Goal: Check status: Check status

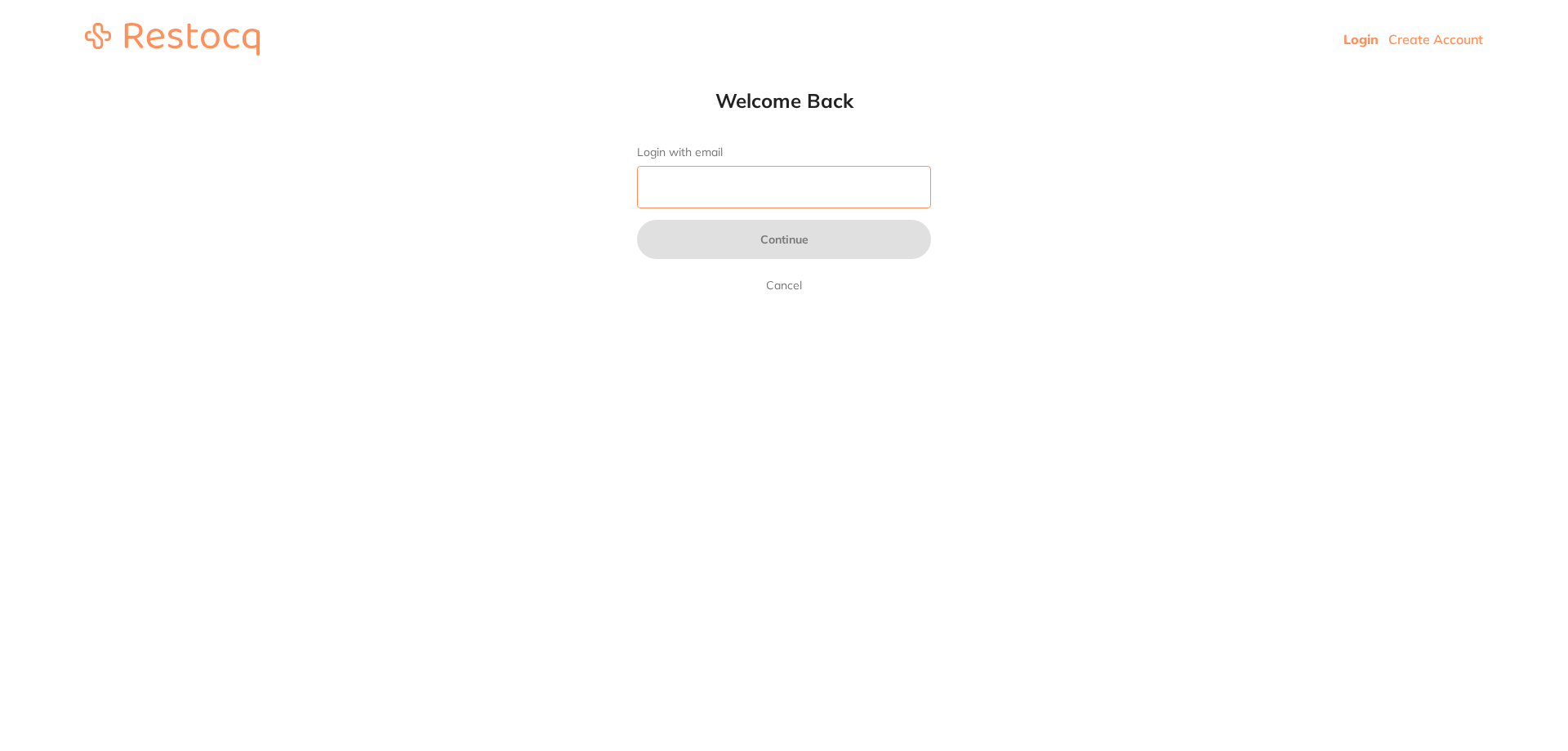
click at [727, 188] on input "Login with email" at bounding box center [784, 187] width 294 height 42
click at [718, 190] on input "Login with email" at bounding box center [784, 187] width 294 height 42
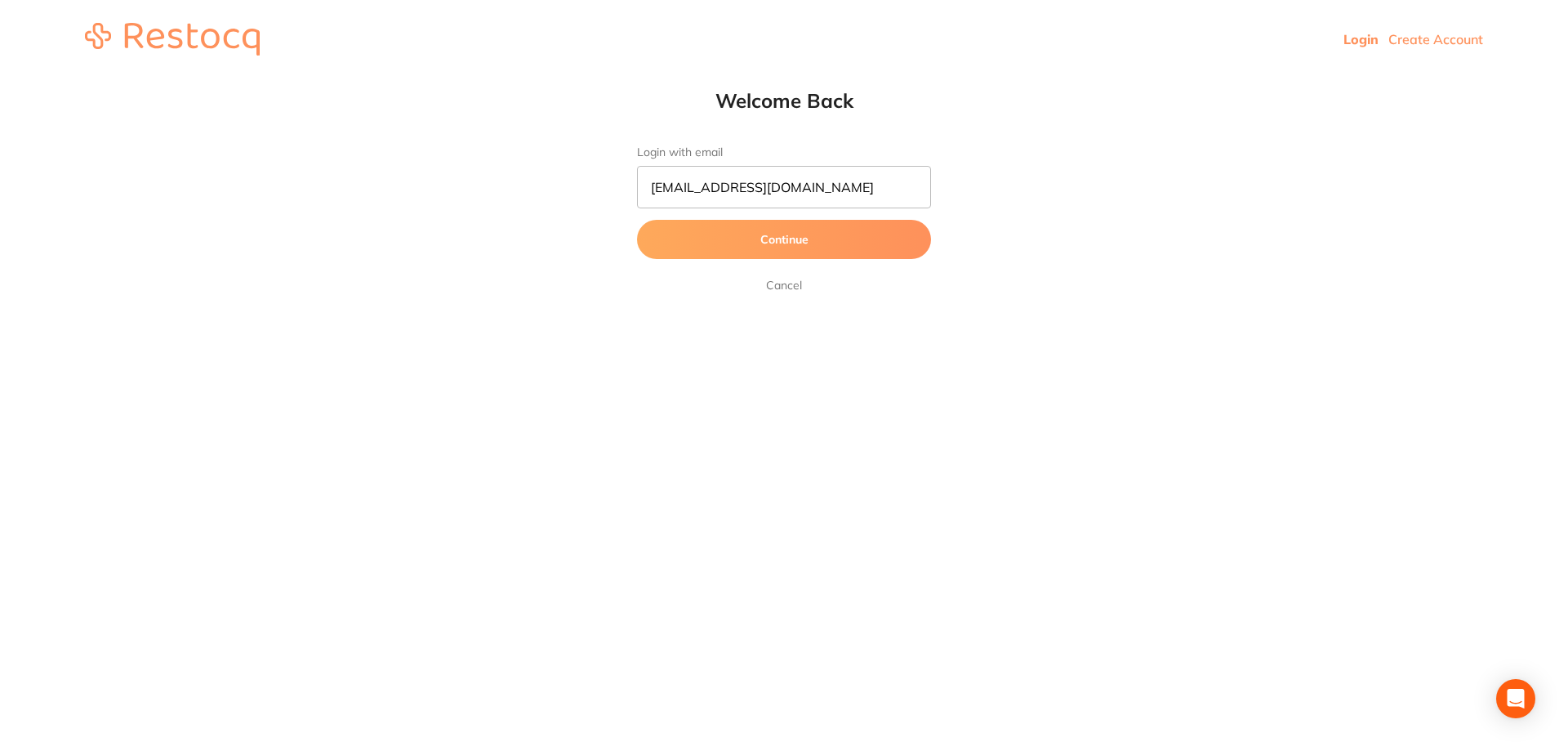
click at [758, 241] on button "Continue" at bounding box center [784, 240] width 294 height 39
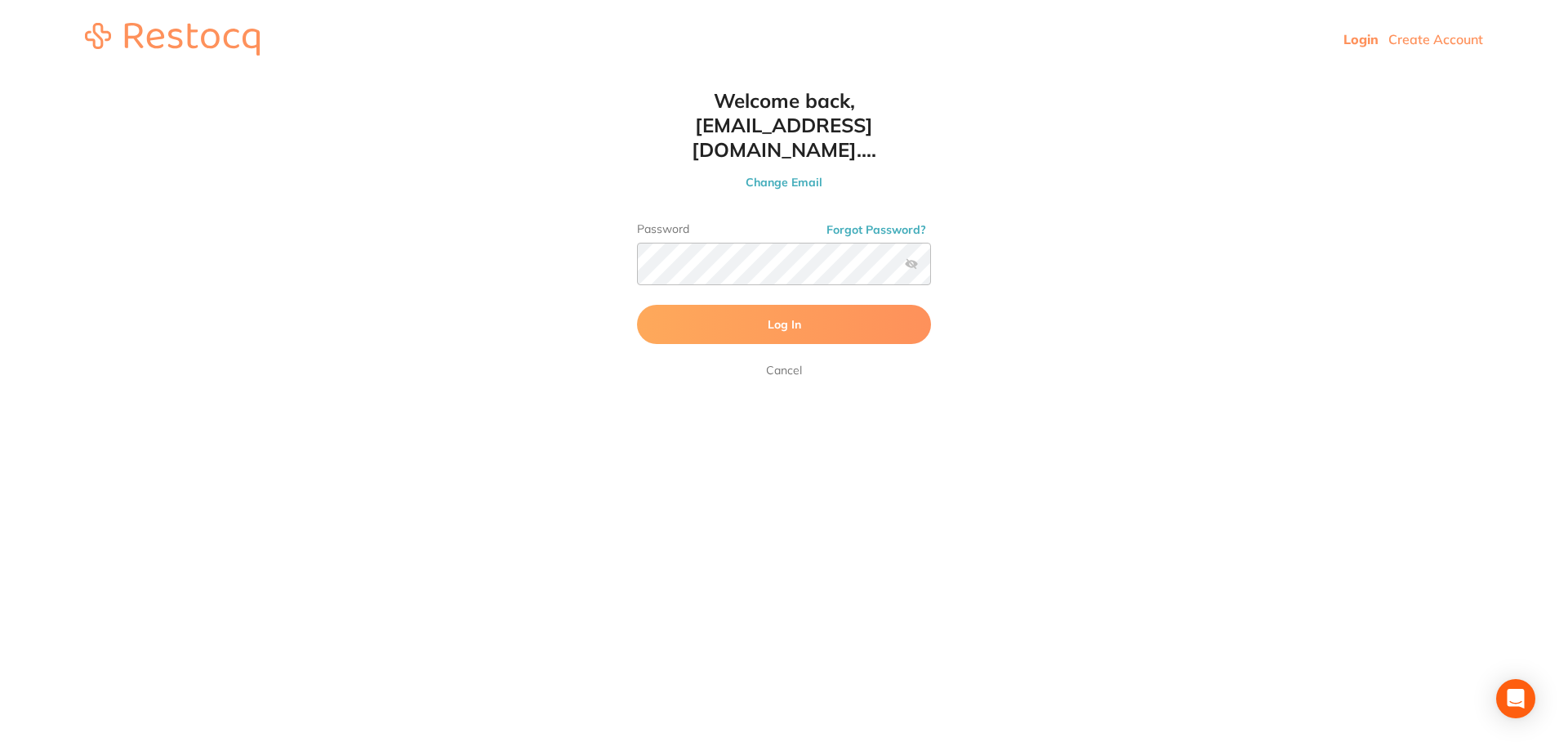
click at [913, 257] on label at bounding box center [911, 263] width 13 height 13
click at [931, 269] on input "checkbox" at bounding box center [931, 269] width 0 height 0
click at [862, 312] on button "Log In" at bounding box center [784, 325] width 294 height 39
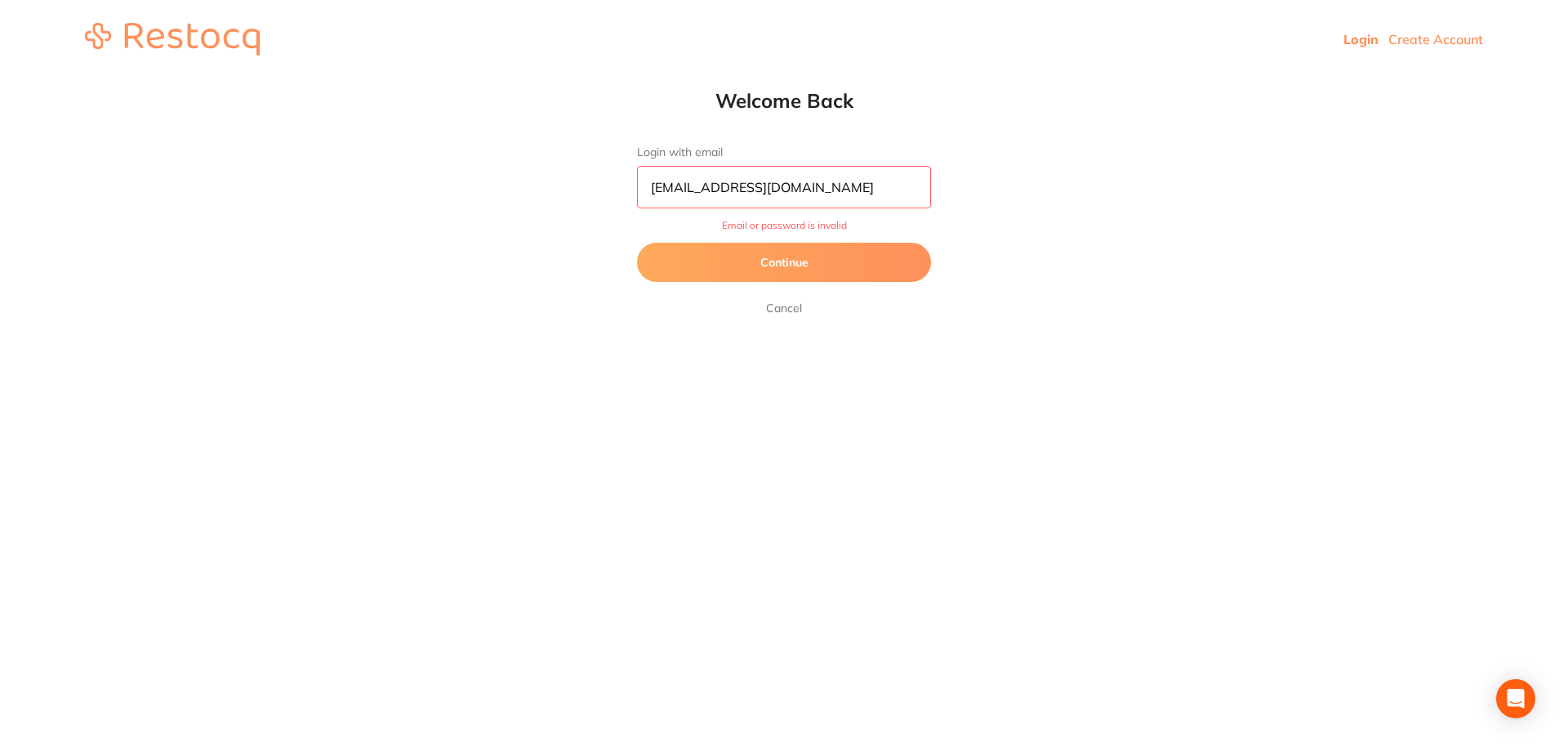
click at [792, 270] on button "Continue" at bounding box center [784, 262] width 294 height 39
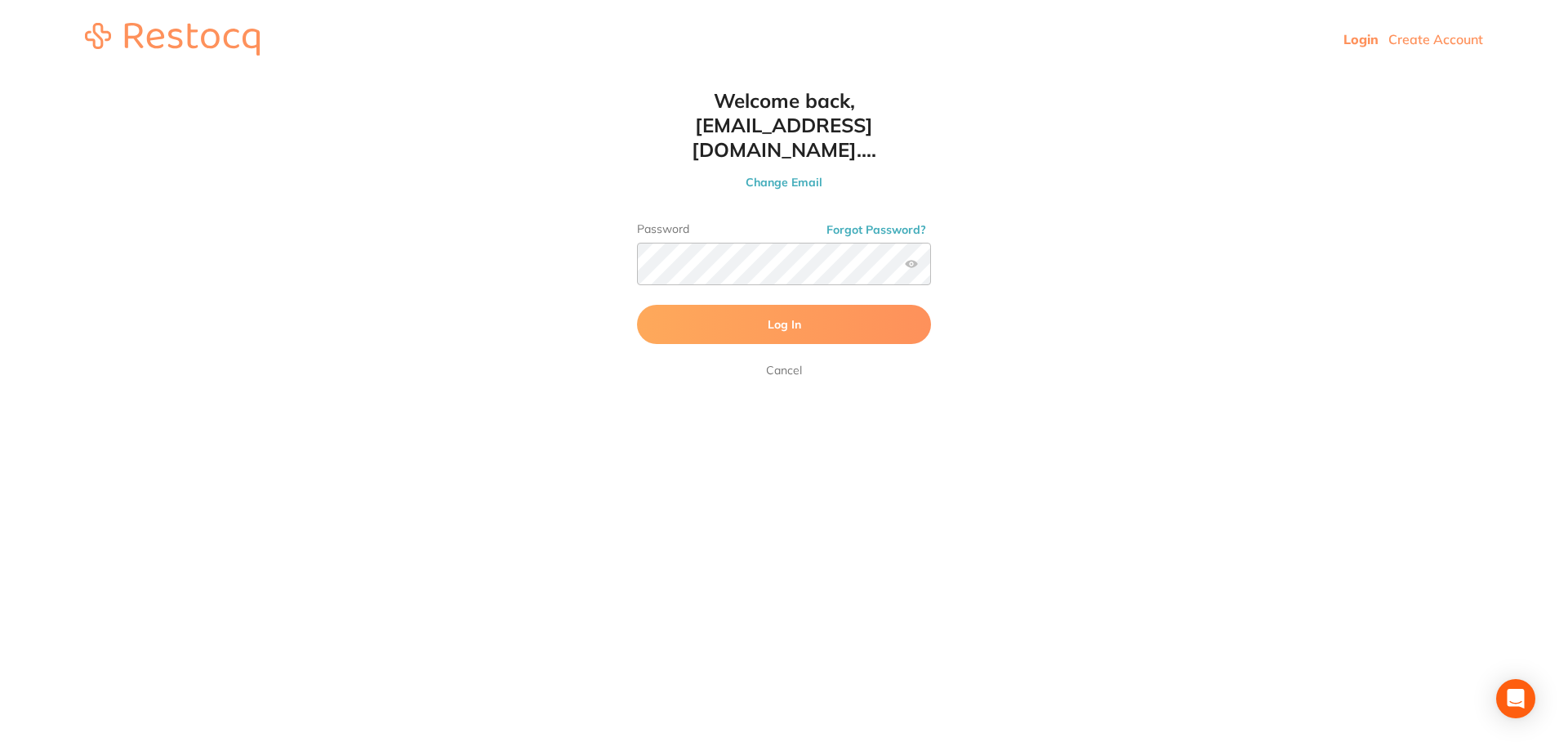
click at [781, 317] on span "Log In" at bounding box center [785, 324] width 33 height 15
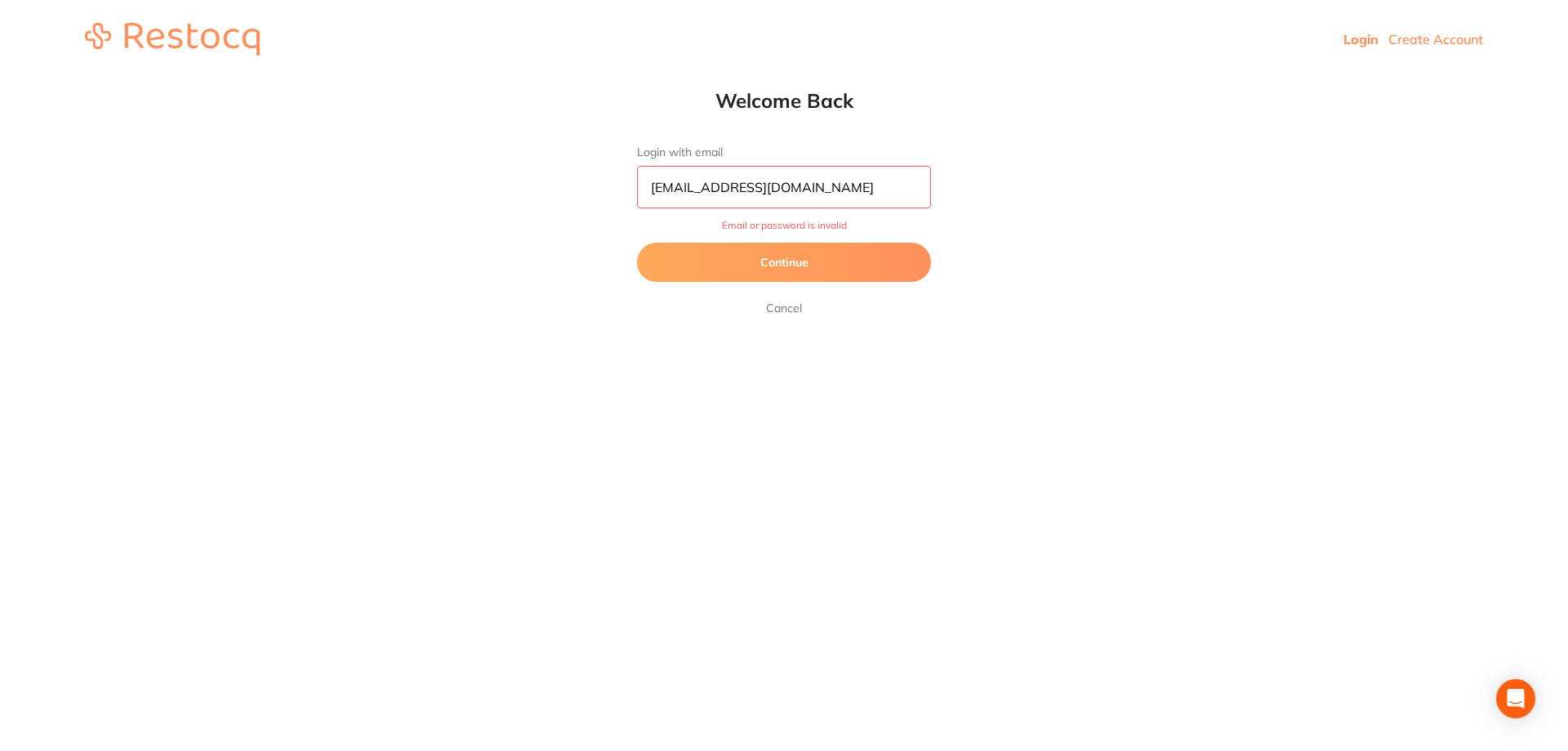
click at [803, 194] on input "[EMAIL_ADDRESS][DOMAIN_NAME]" at bounding box center [784, 187] width 294 height 42
type input "[EMAIL_ADDRESS][DOMAIN_NAME]"
click at [906, 267] on button "Continue" at bounding box center [784, 262] width 294 height 39
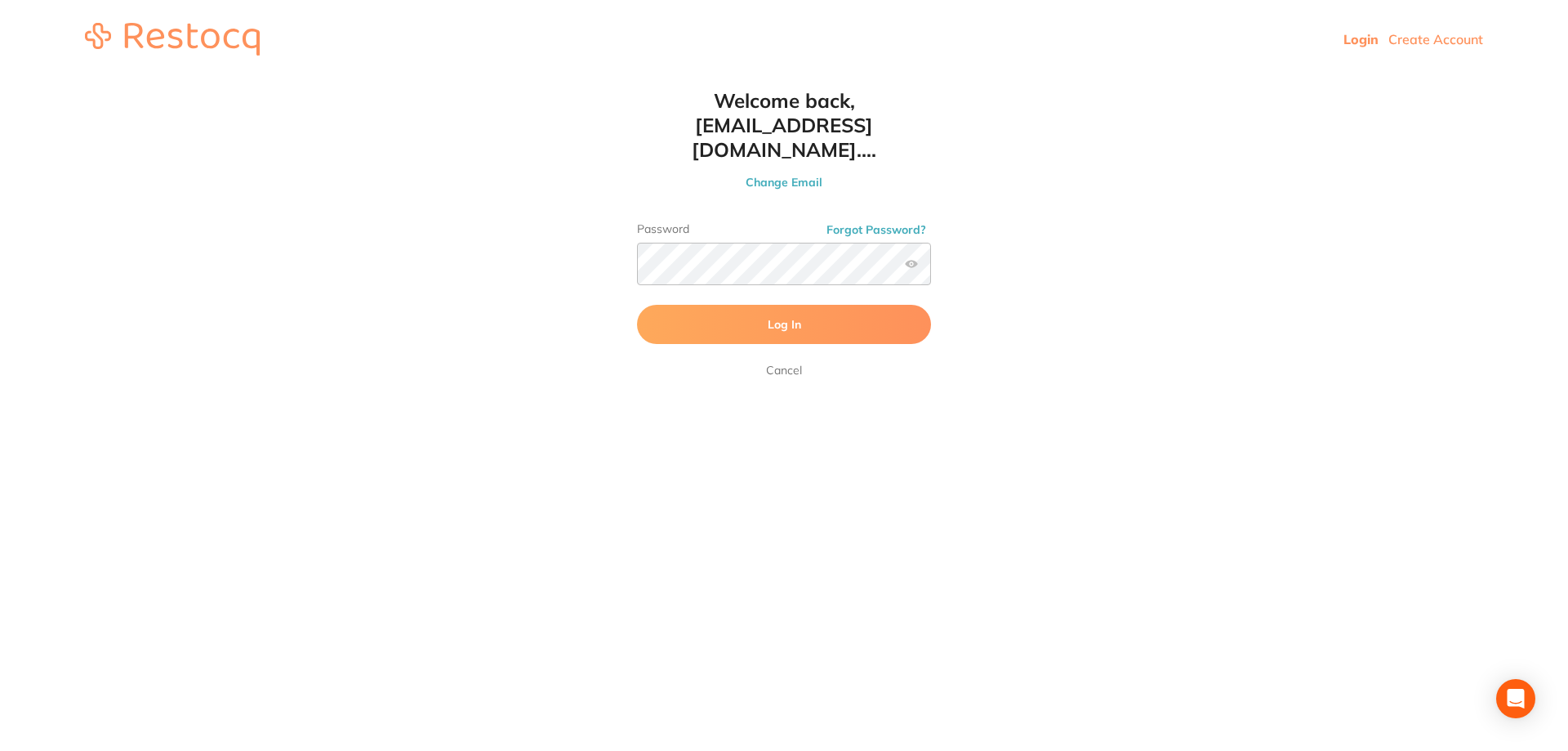
click at [856, 279] on form "Password Forgot Password? Log In [GEOGRAPHIC_DATA]" at bounding box center [784, 300] width 294 height 158
click at [853, 305] on button "Log In" at bounding box center [784, 325] width 294 height 39
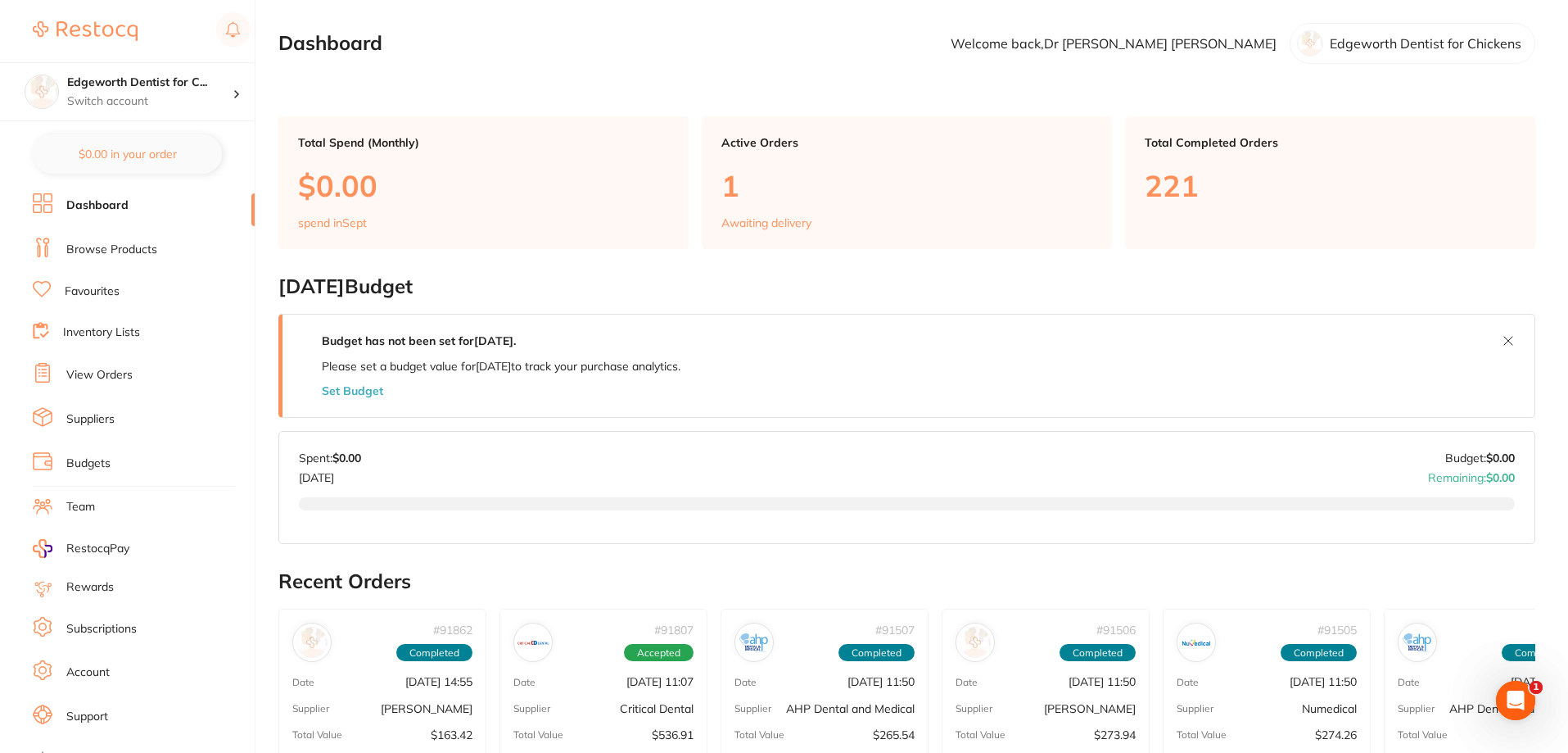
click at [93, 384] on link "View Orders" at bounding box center [98, 375] width 66 height 17
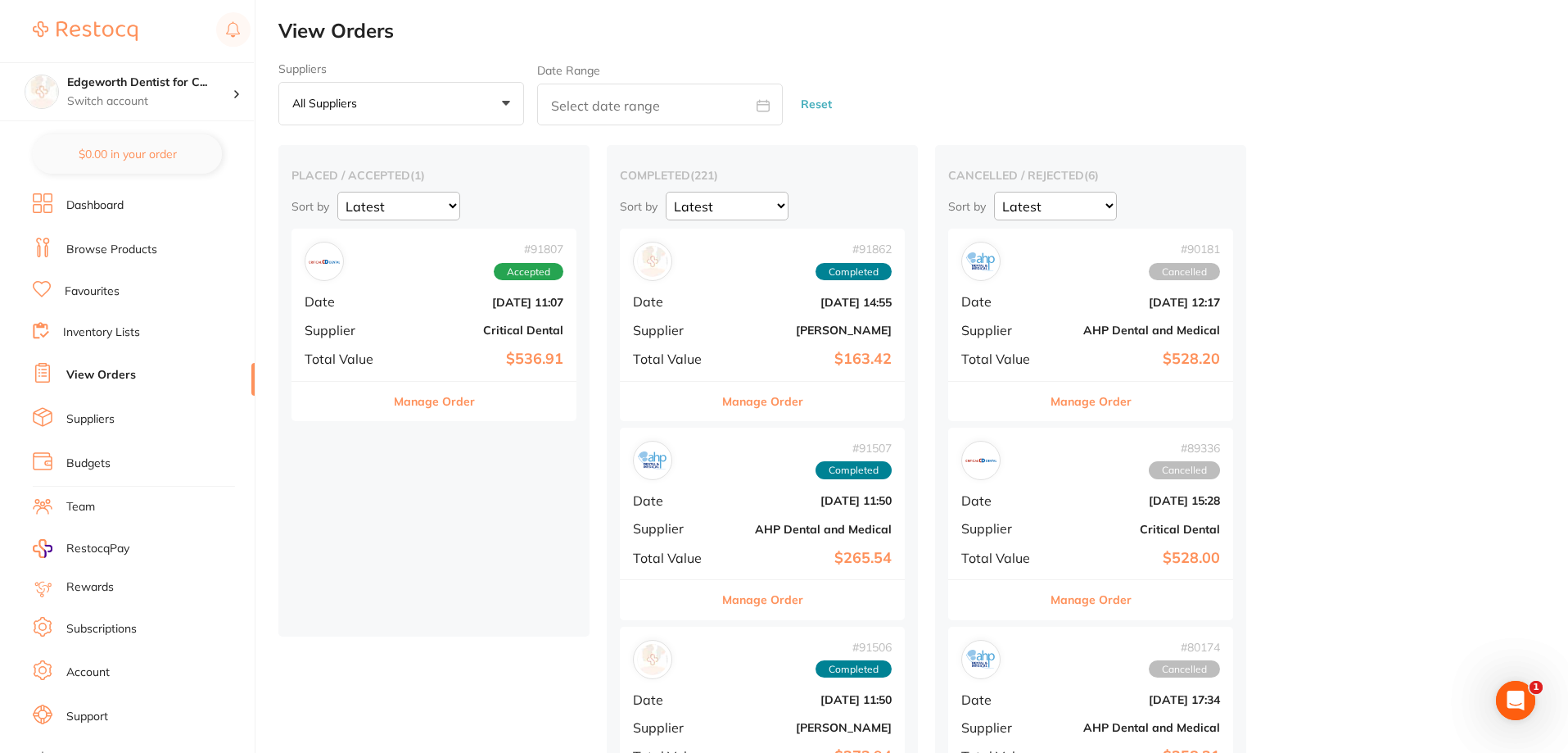
click at [115, 369] on link "View Orders" at bounding box center [100, 375] width 70 height 17
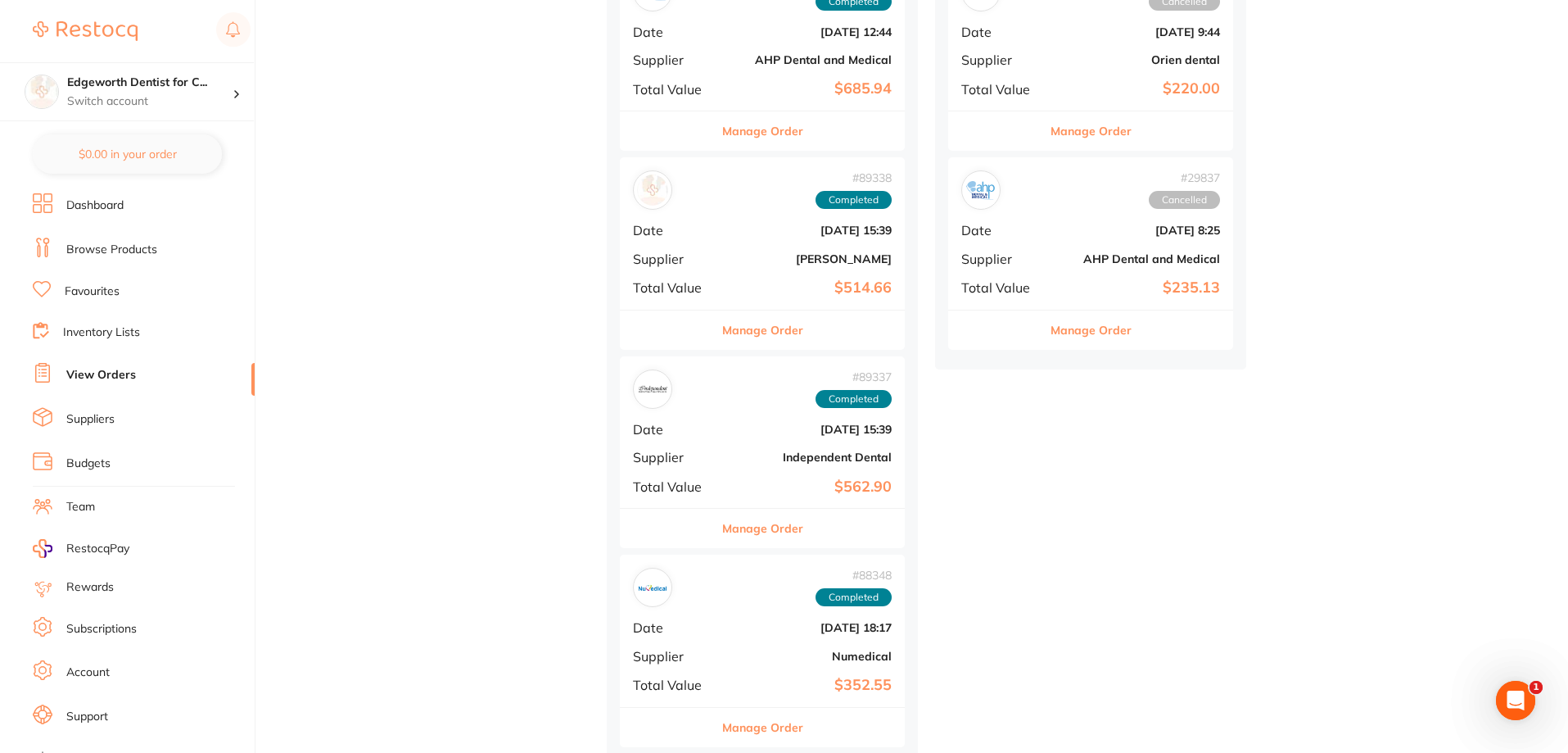
scroll to position [983, 0]
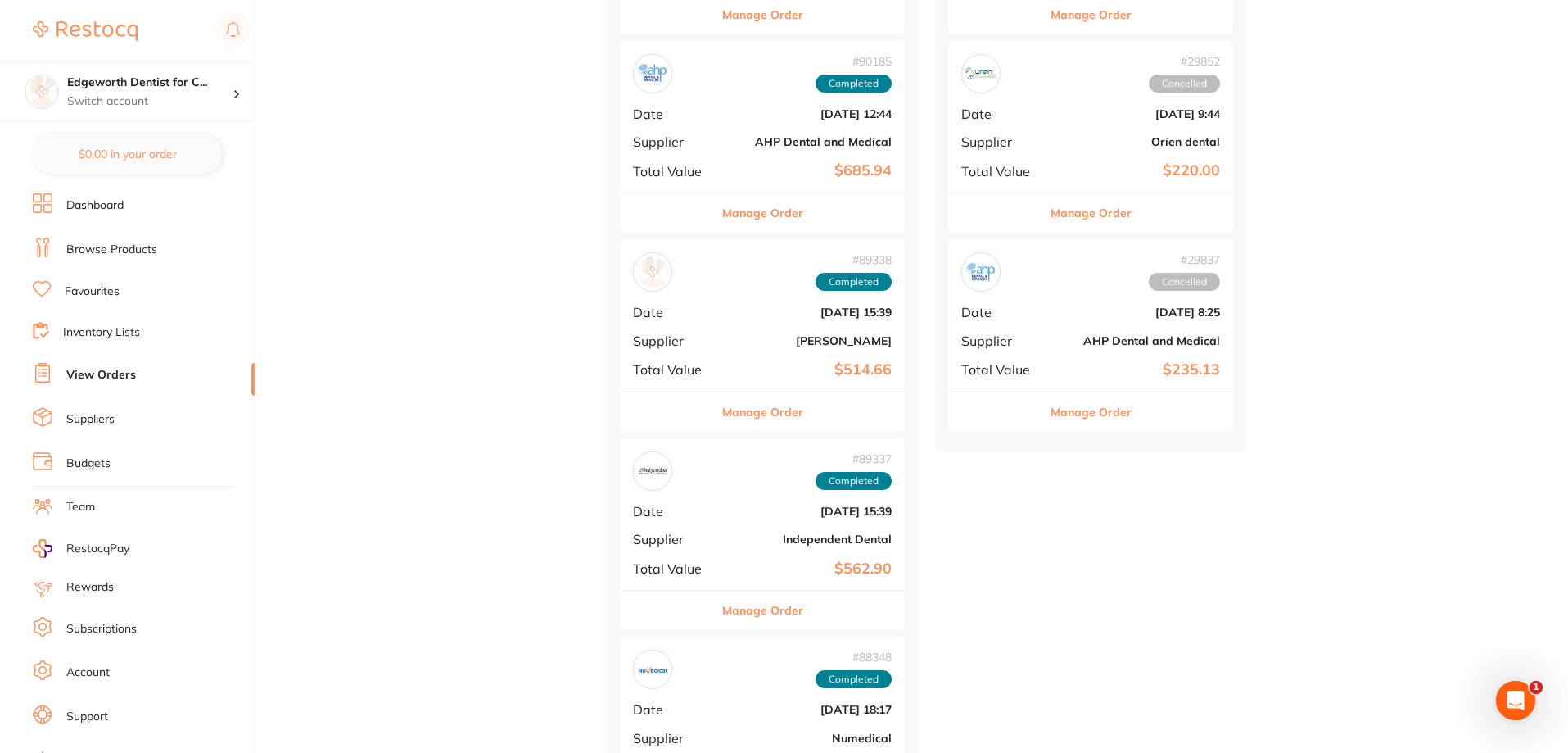
click at [775, 147] on b "AHP Dental and Medical" at bounding box center [810, 141] width 164 height 13
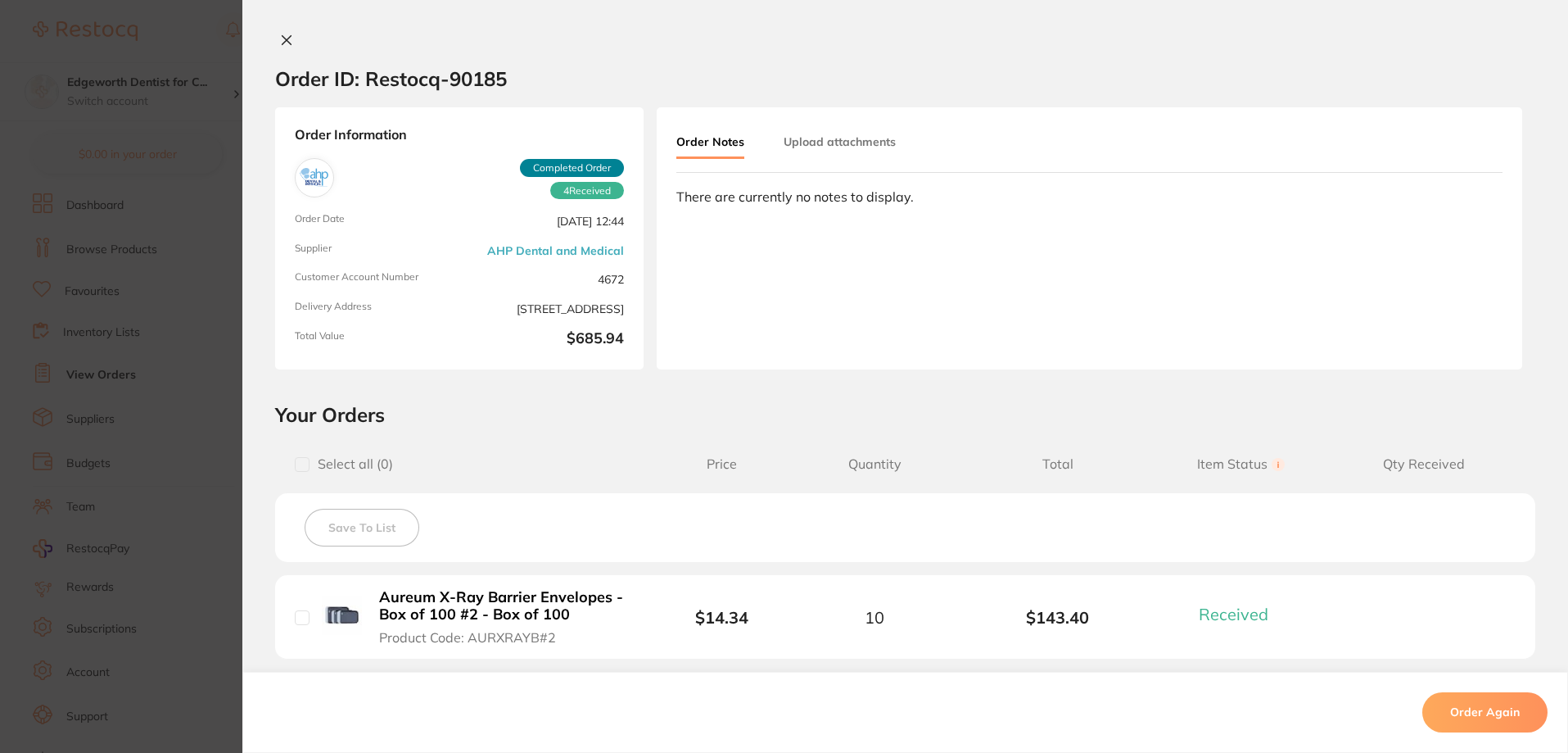
click at [275, 46] on button at bounding box center [286, 40] width 23 height 17
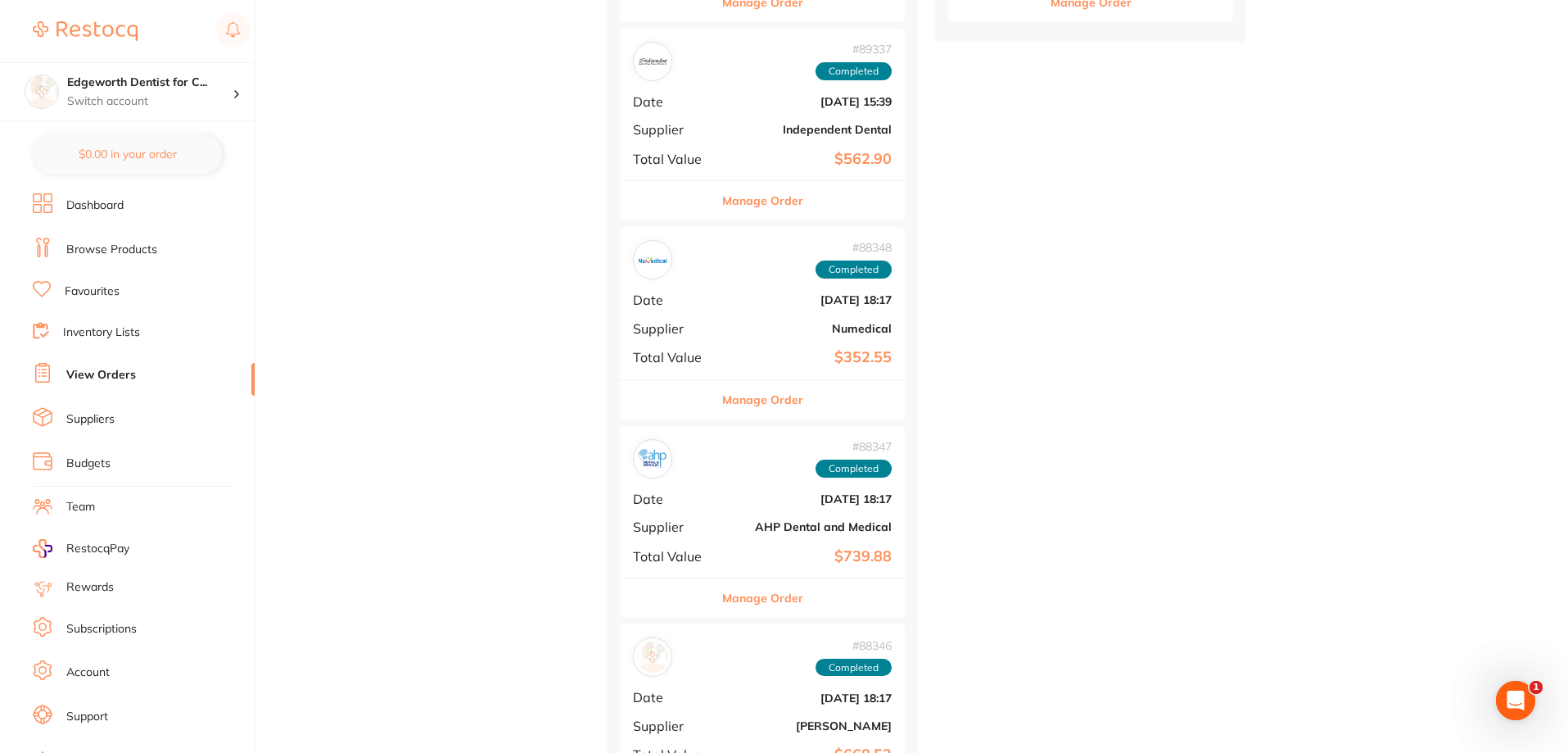
scroll to position [1557, 0]
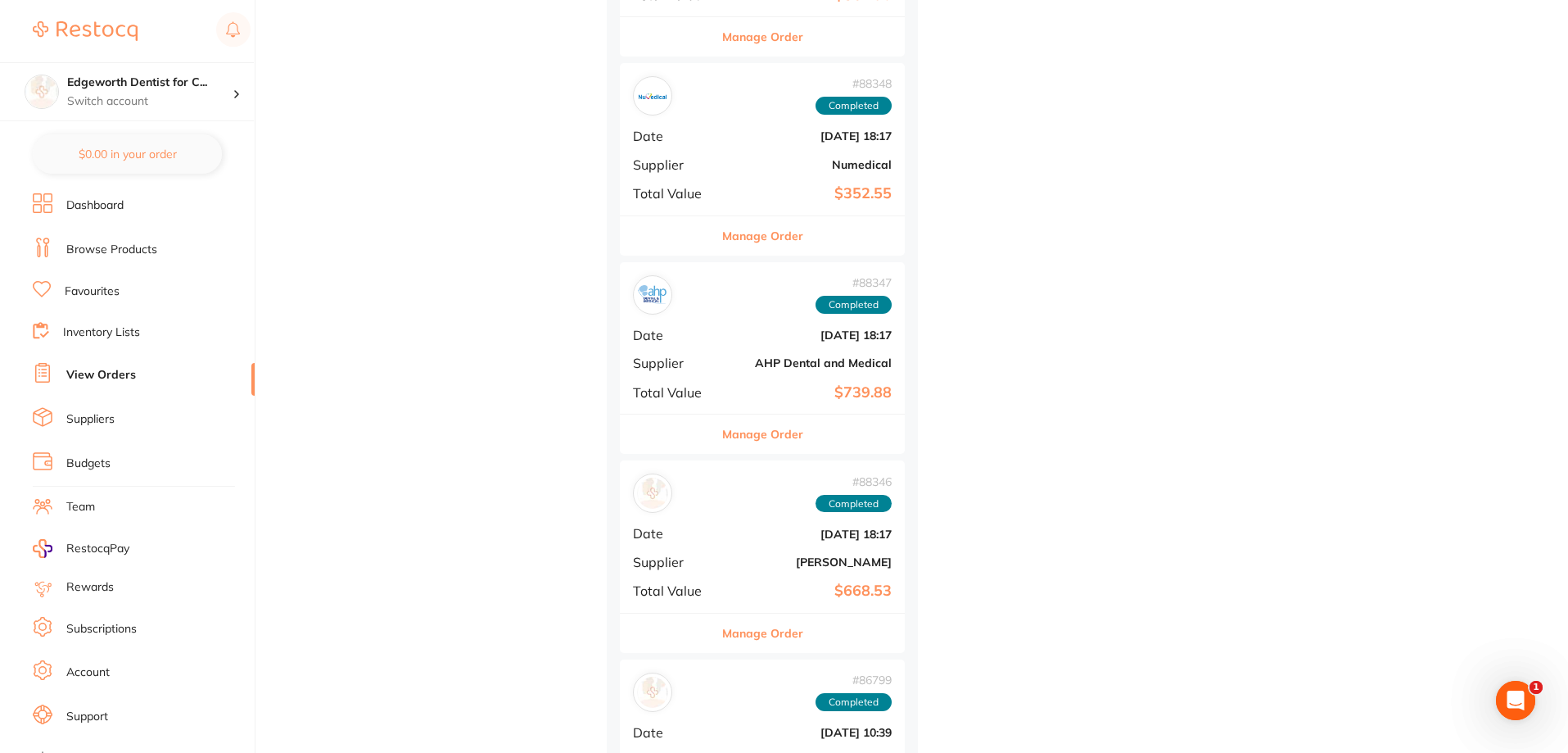
click at [779, 431] on button "Manage Order" at bounding box center [762, 434] width 81 height 39
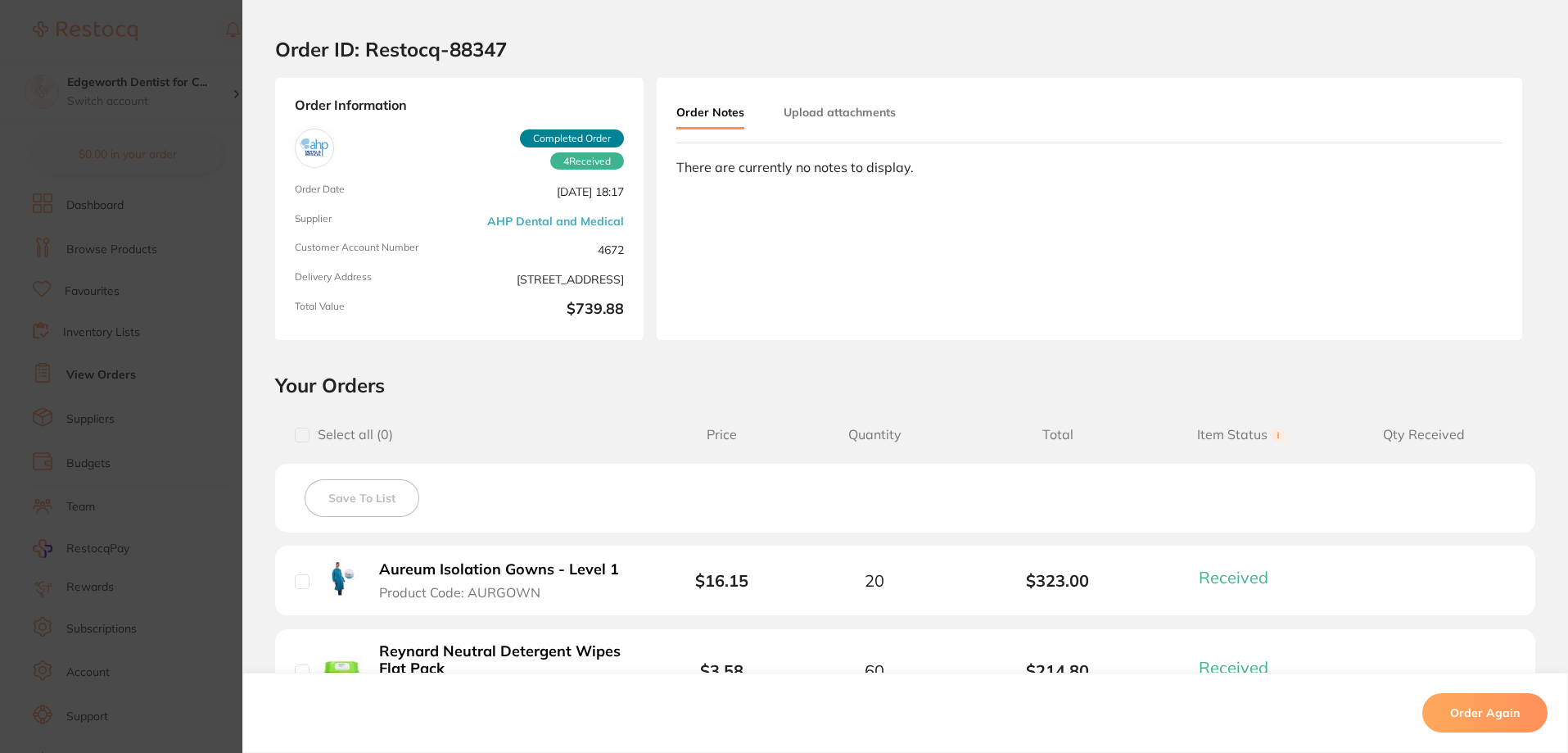
scroll to position [357, 0]
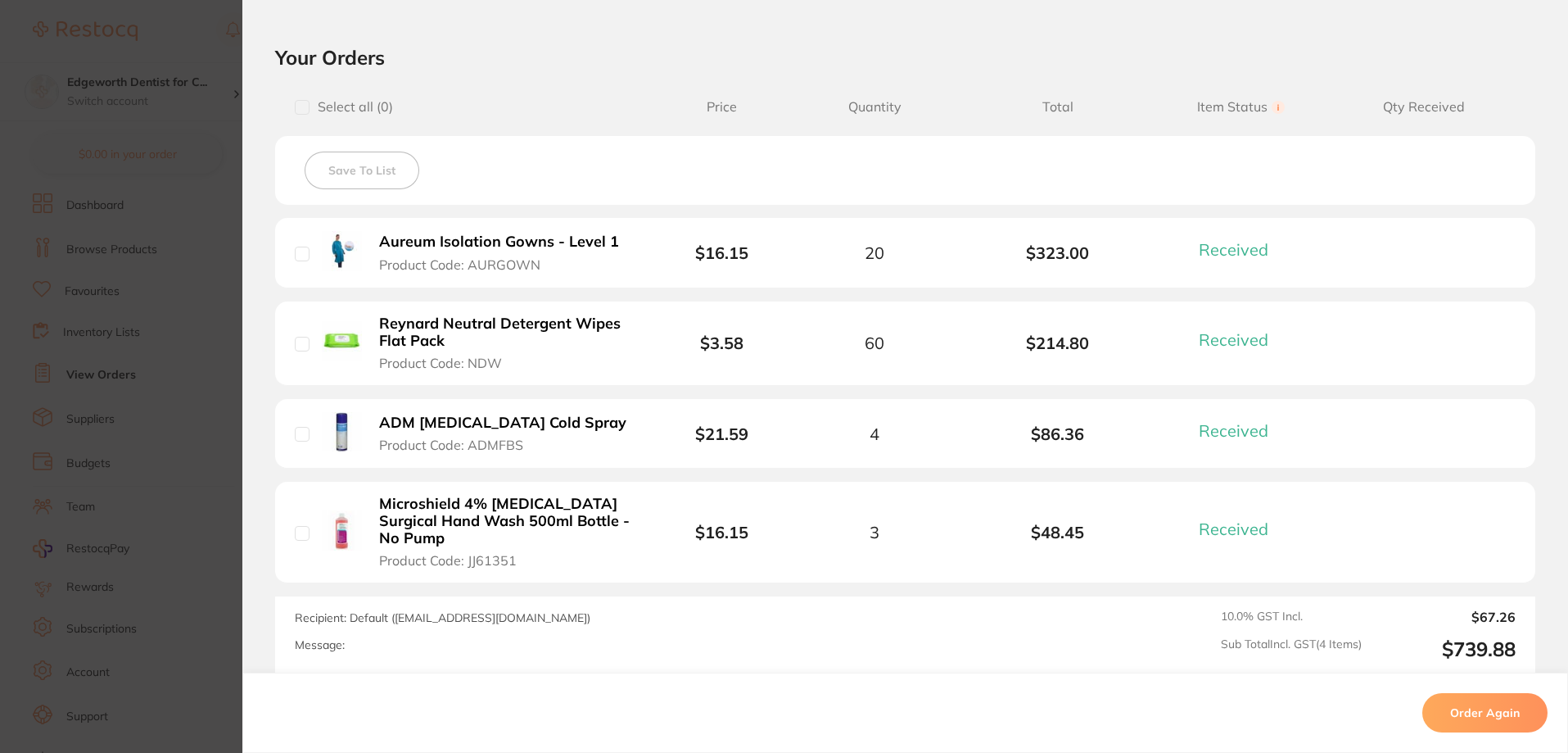
click at [587, 498] on b "Microshield 4% [MEDICAL_DATA] Surgical Hand Wash 500ml Bottle - No Pump" at bounding box center [505, 522] width 253 height 51
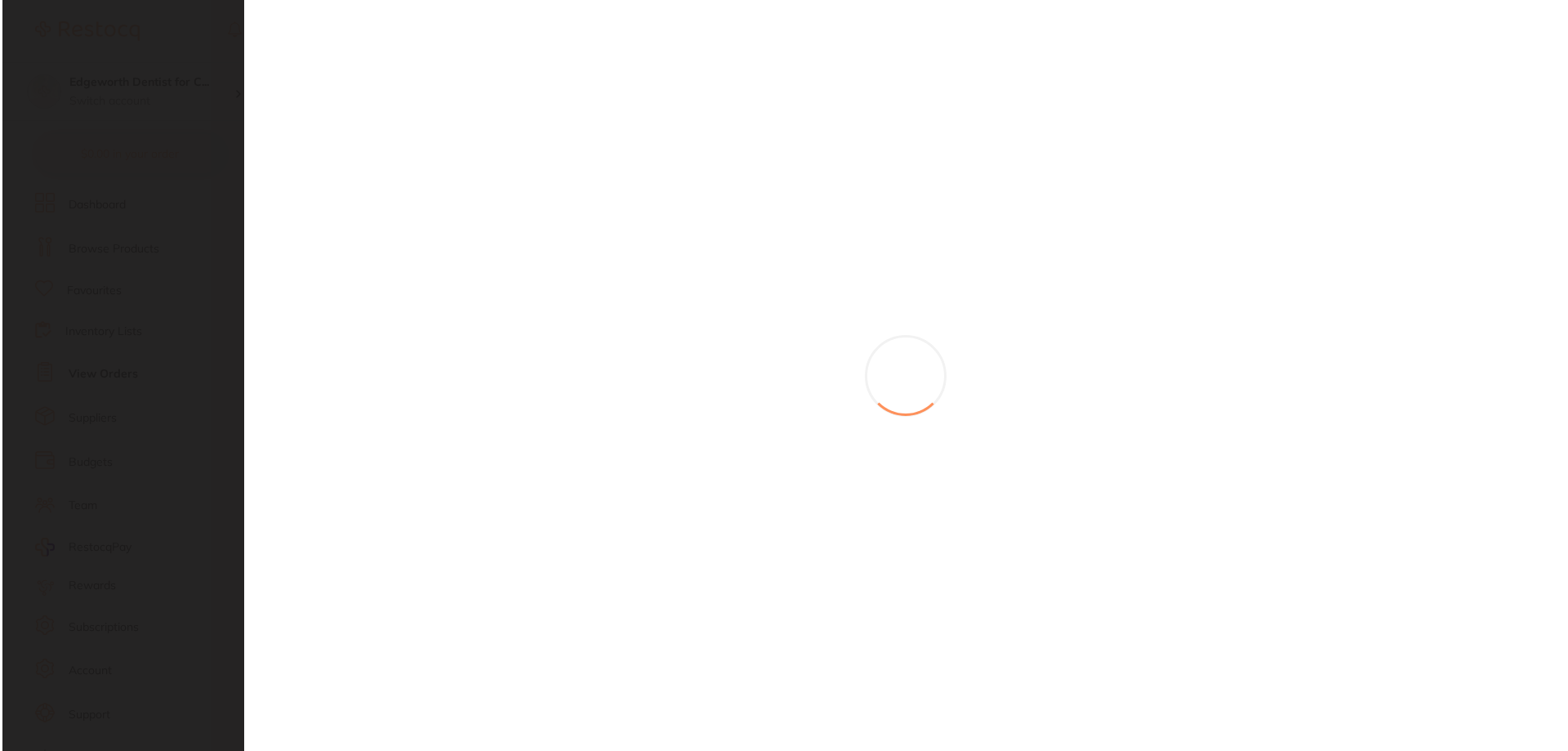
scroll to position [0, 0]
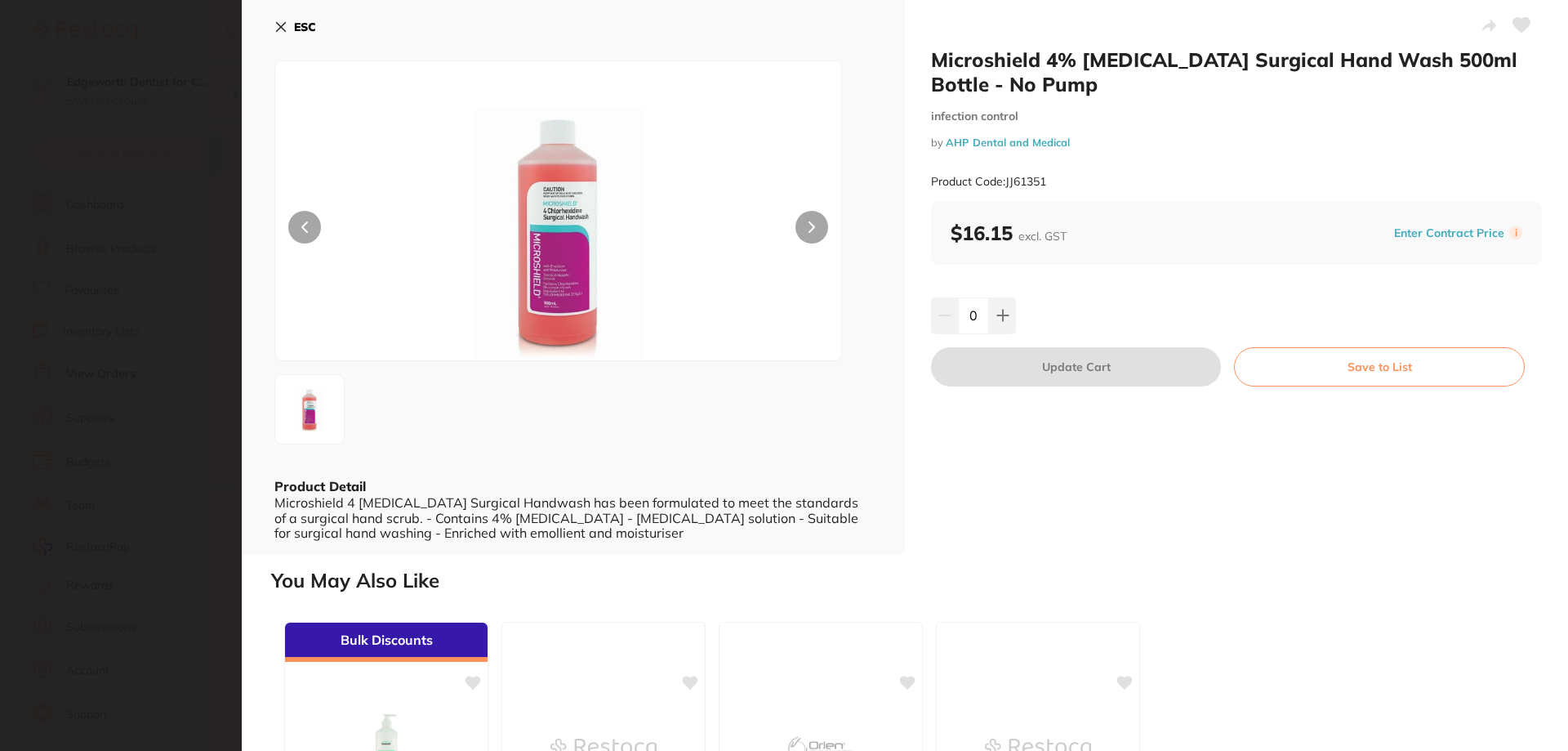
click at [276, 22] on icon at bounding box center [281, 27] width 13 height 13
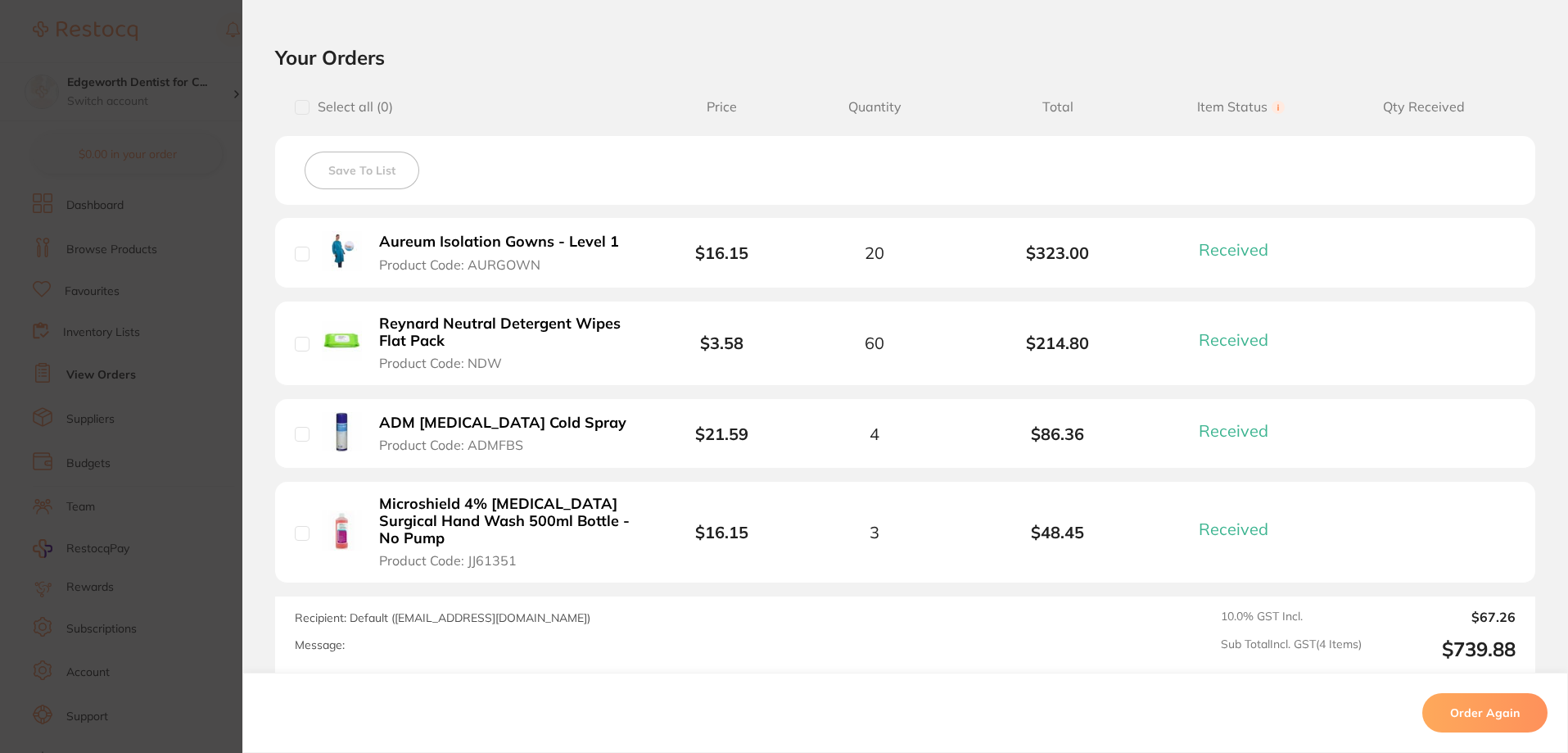
click at [260, 71] on section "Your Orders Select all ( 0 ) Price Quantity Total Item Status You can use this …" at bounding box center [905, 359] width 1326 height 629
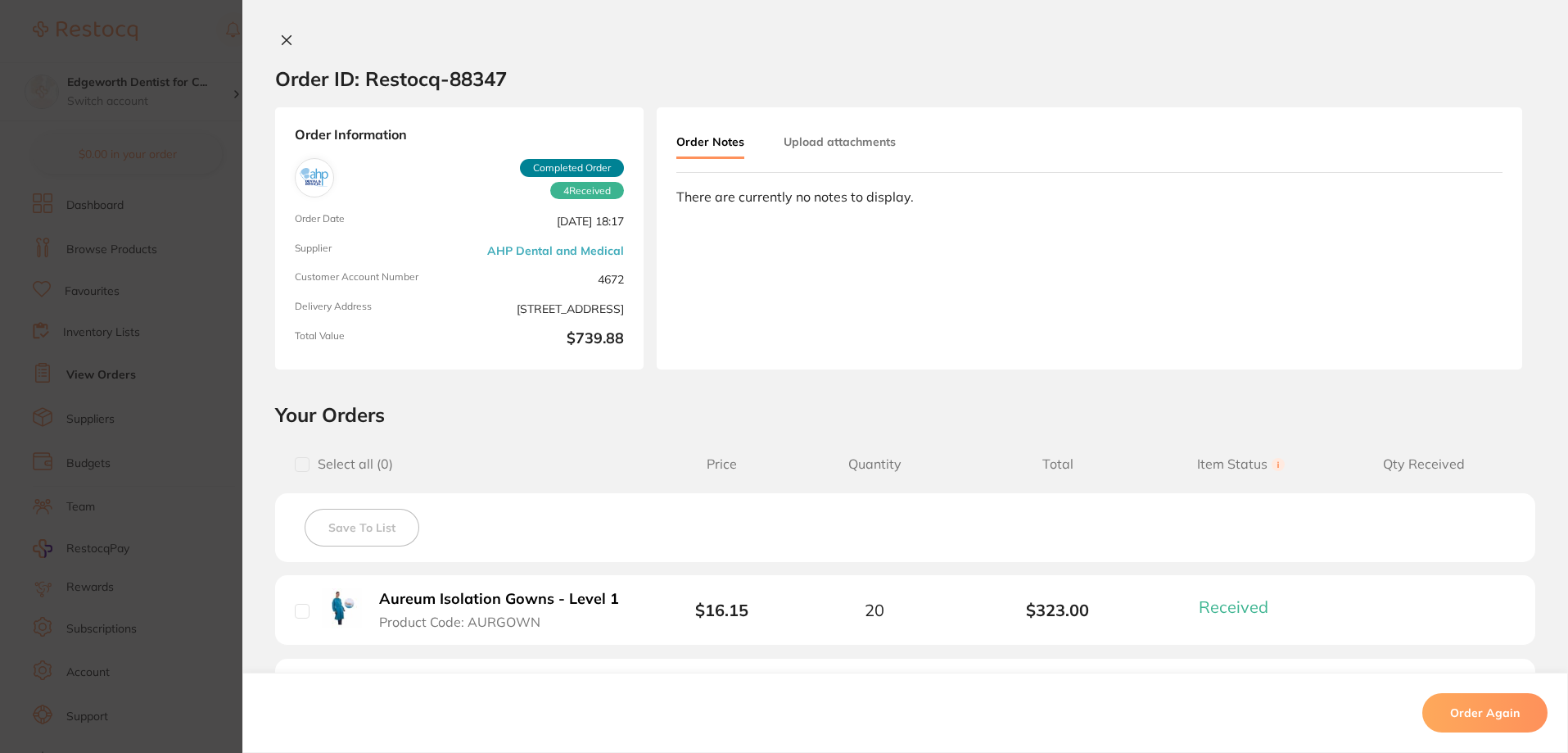
click at [281, 31] on div "Order ID: Restocq- 88347 Order Information 4 Received Completed Order Order Dat…" at bounding box center [905, 376] width 1326 height 753
click at [285, 40] on icon at bounding box center [286, 39] width 13 height 13
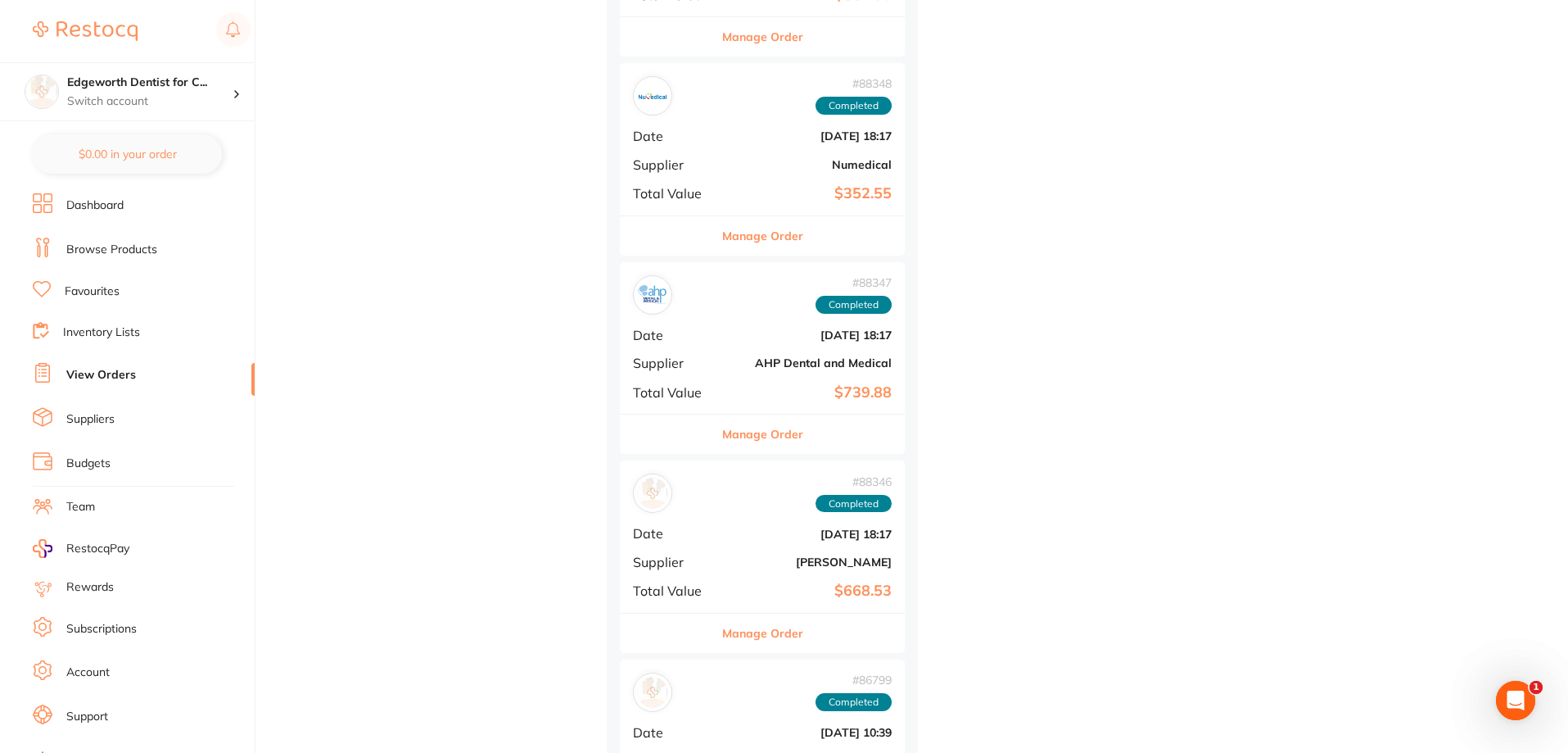
scroll to position [1393, 0]
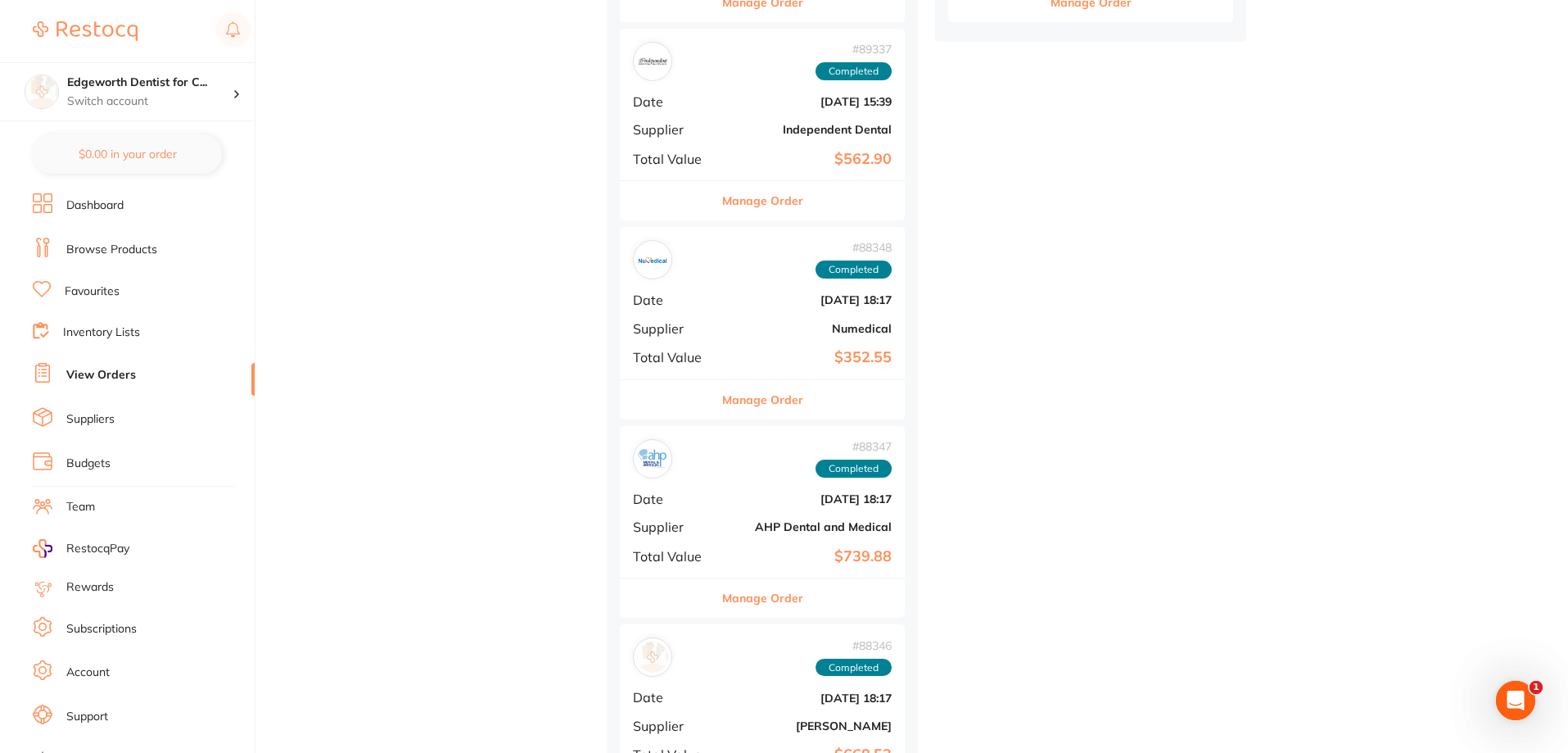
click at [772, 401] on button "Manage Order" at bounding box center [762, 400] width 81 height 39
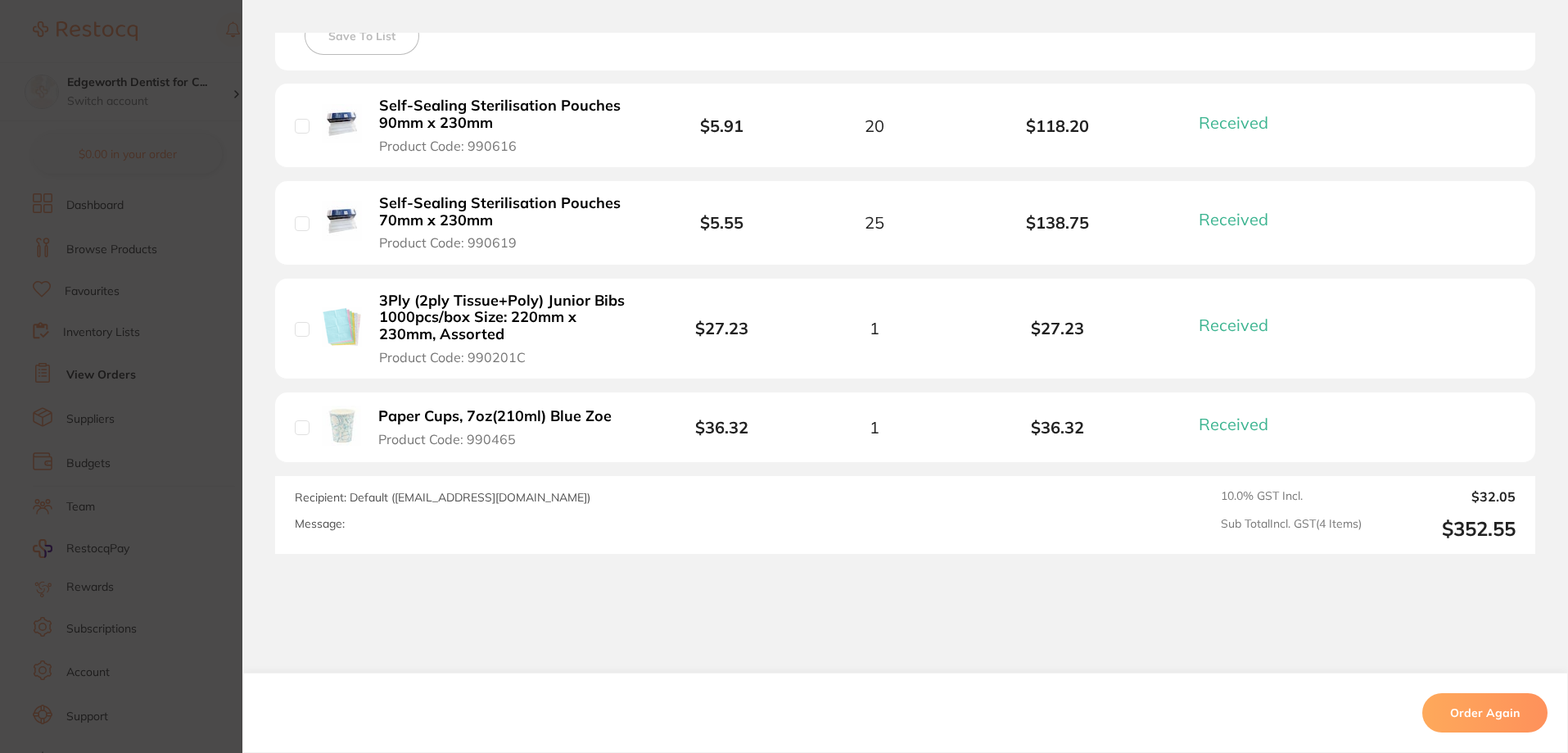
scroll to position [536, 0]
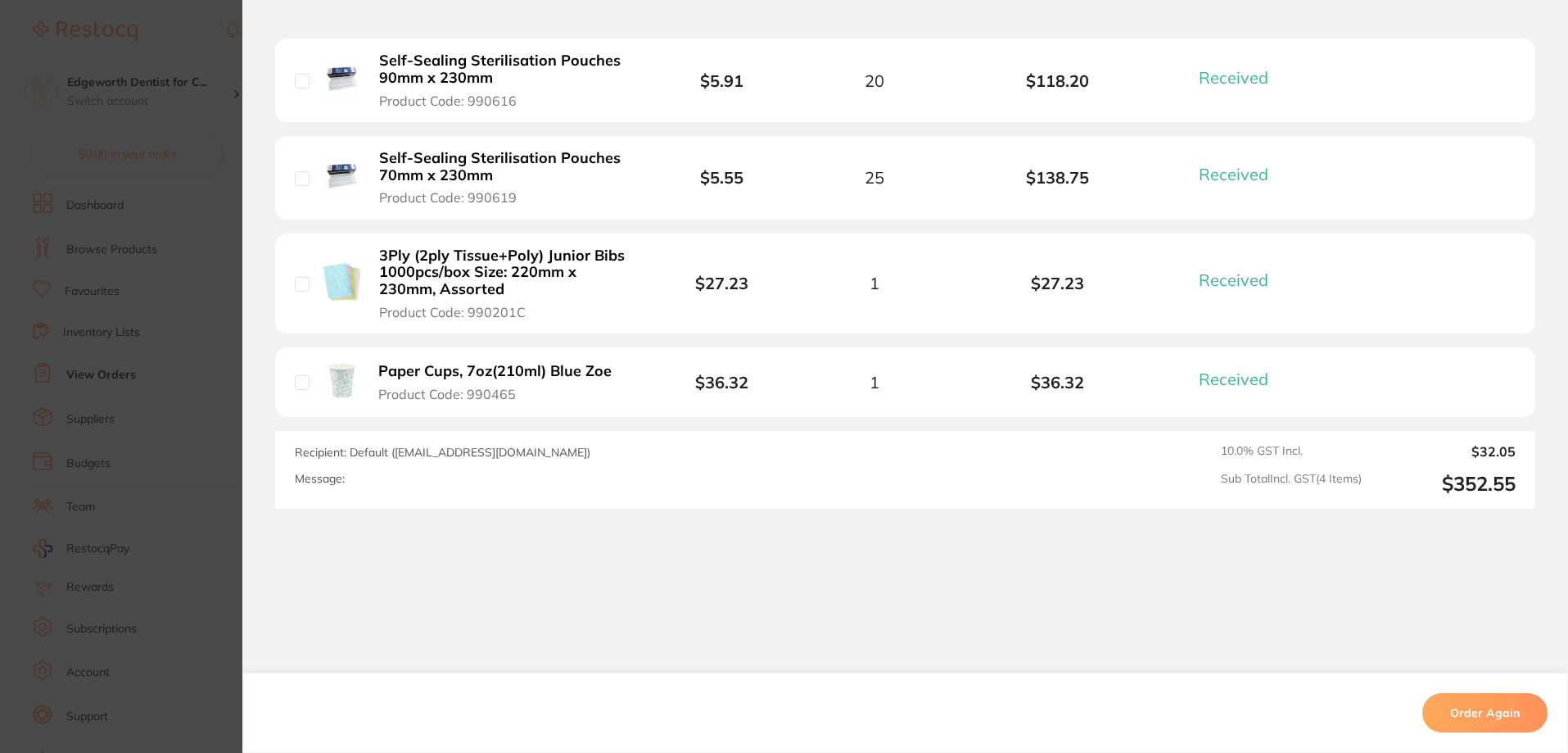
drag, startPoint x: 126, startPoint y: 521, endPoint x: 351, endPoint y: 430, distance: 242.7
click at [126, 520] on section "Order ID: Restocq- 88348 Order Information 4 Received Completed Order Order Dat…" at bounding box center [784, 376] width 1568 height 753
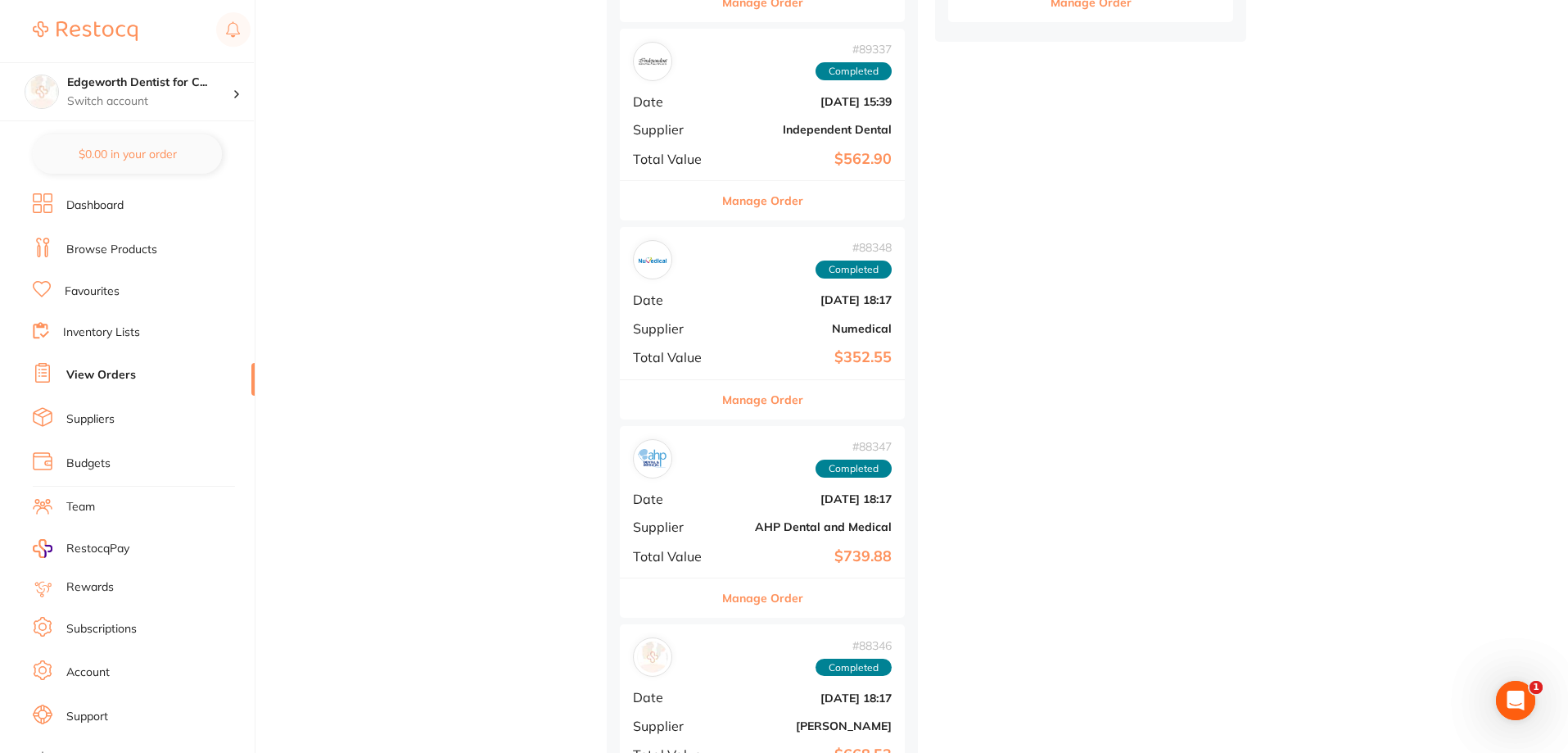
scroll to position [1475, 0]
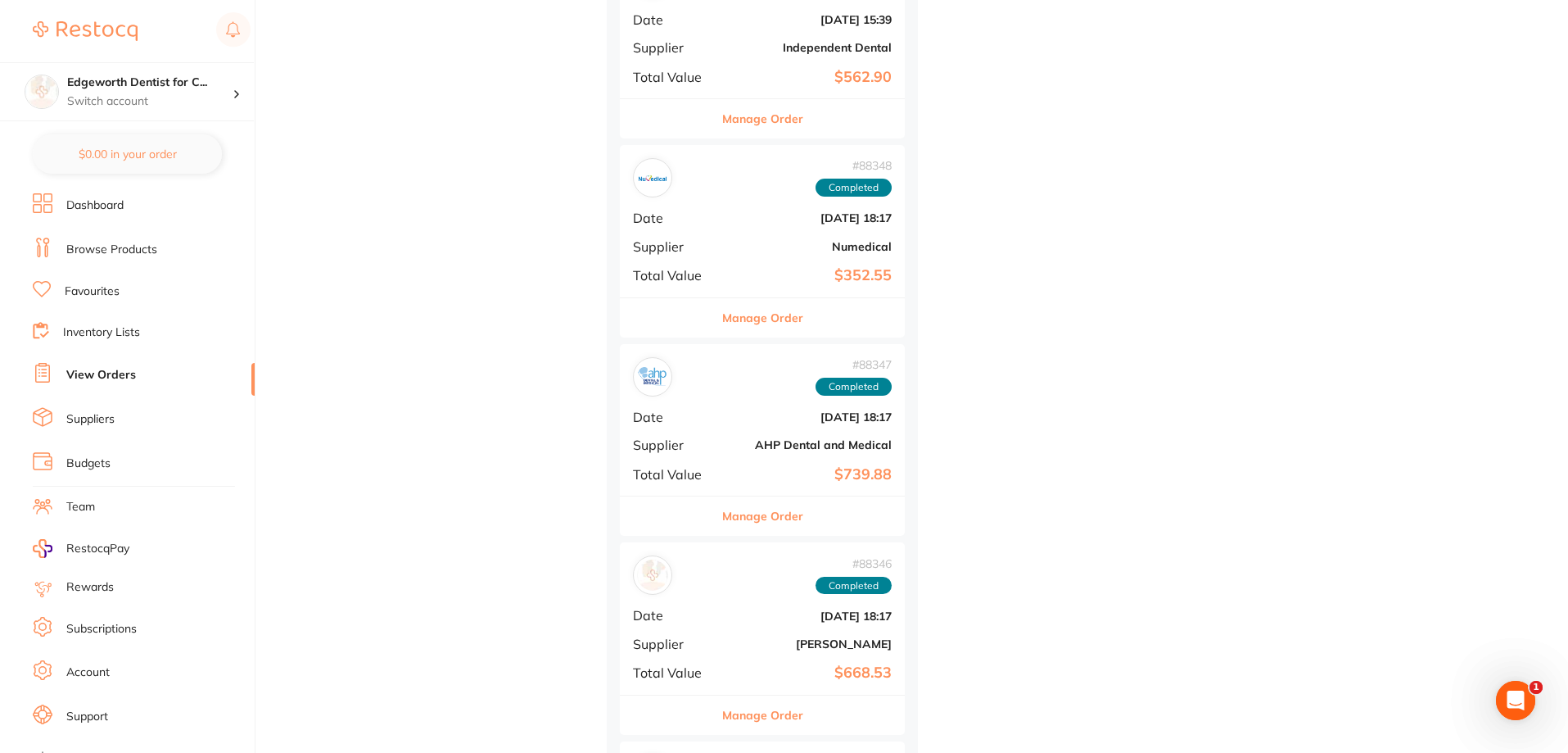
click at [766, 720] on button "Manage Order" at bounding box center [762, 716] width 81 height 39
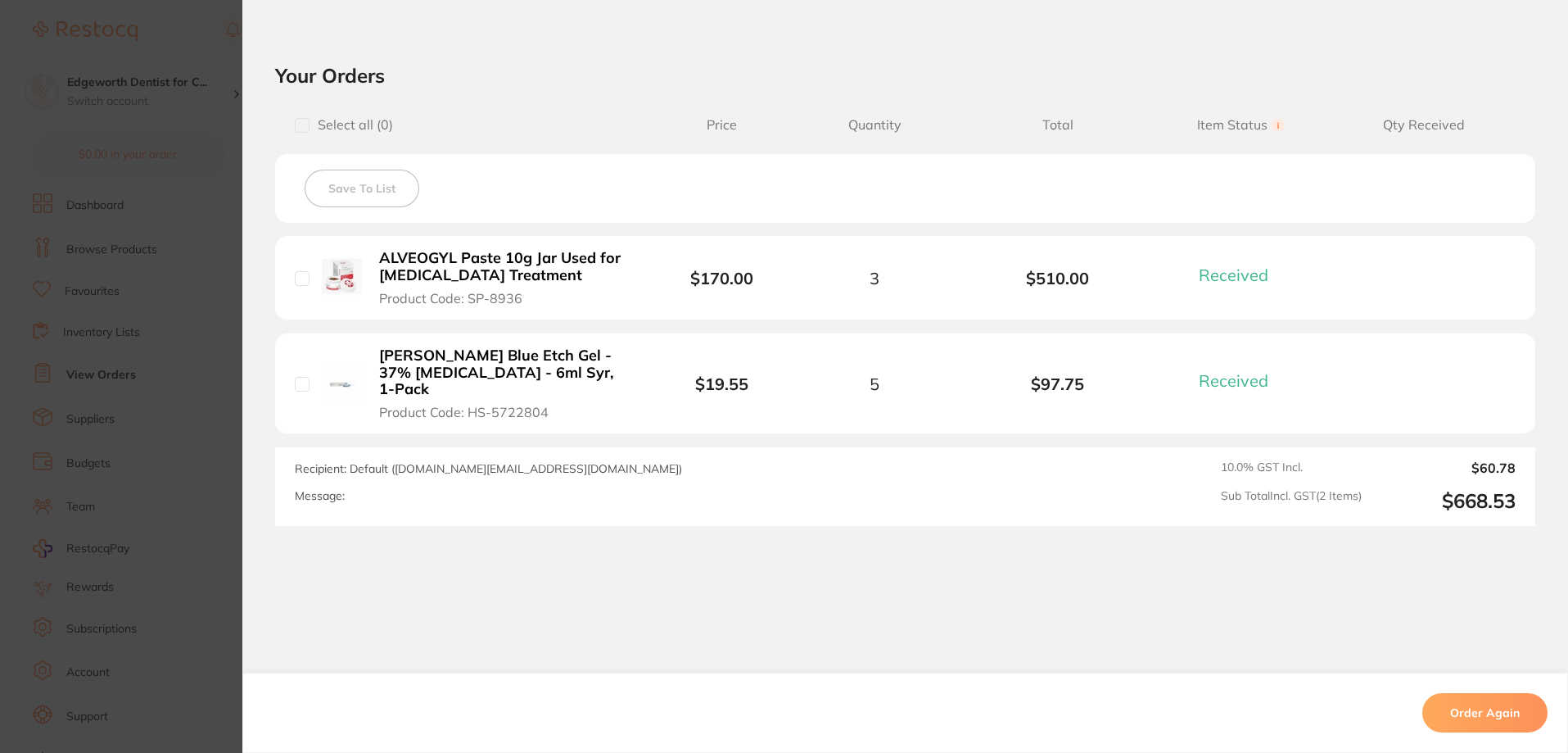
scroll to position [1639, 0]
click at [17, 468] on section "Order ID: Restocq- 88346 Order Information 2 Received Completed Order Order Dat…" at bounding box center [784, 376] width 1568 height 753
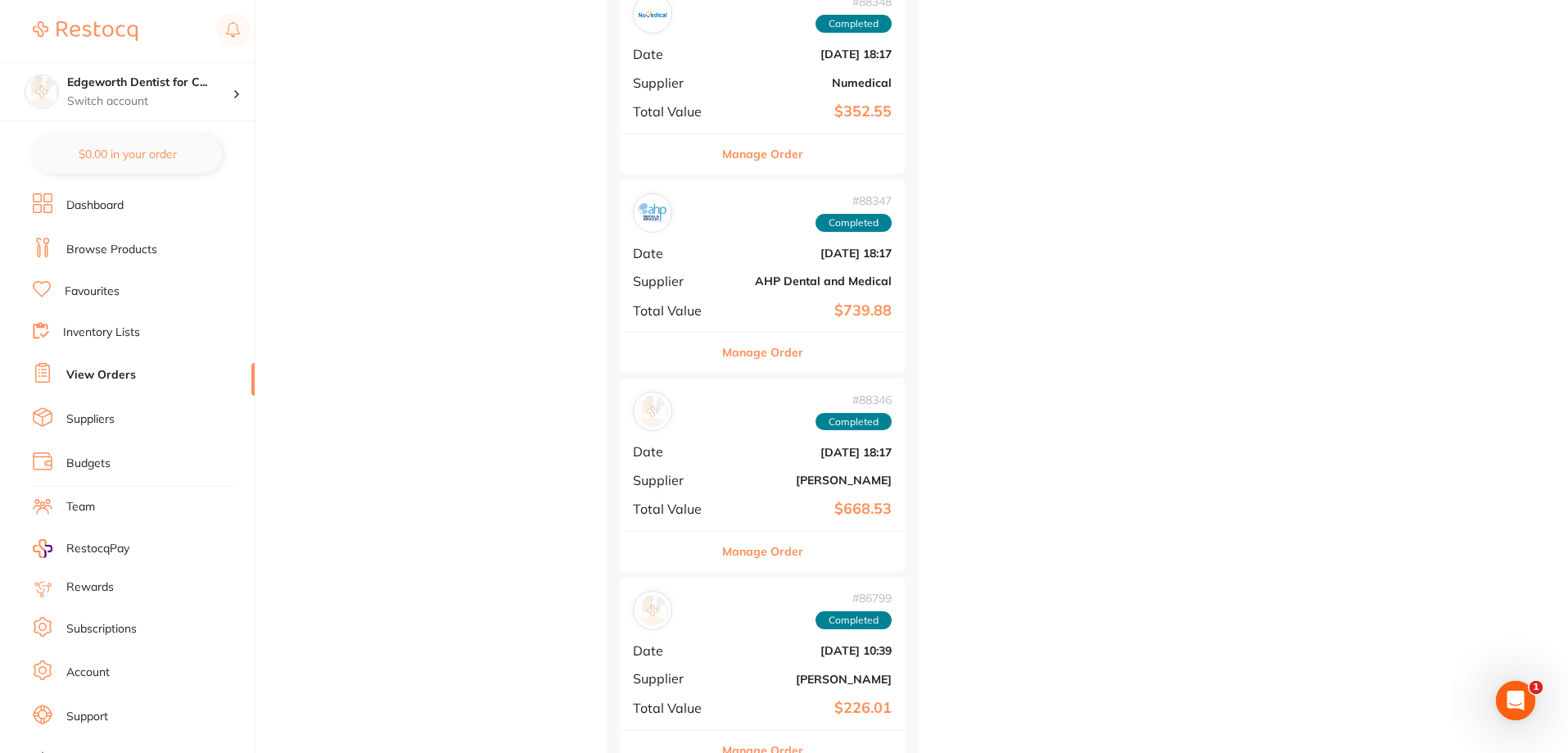
click at [789, 551] on button "Manage Order" at bounding box center [762, 551] width 81 height 39
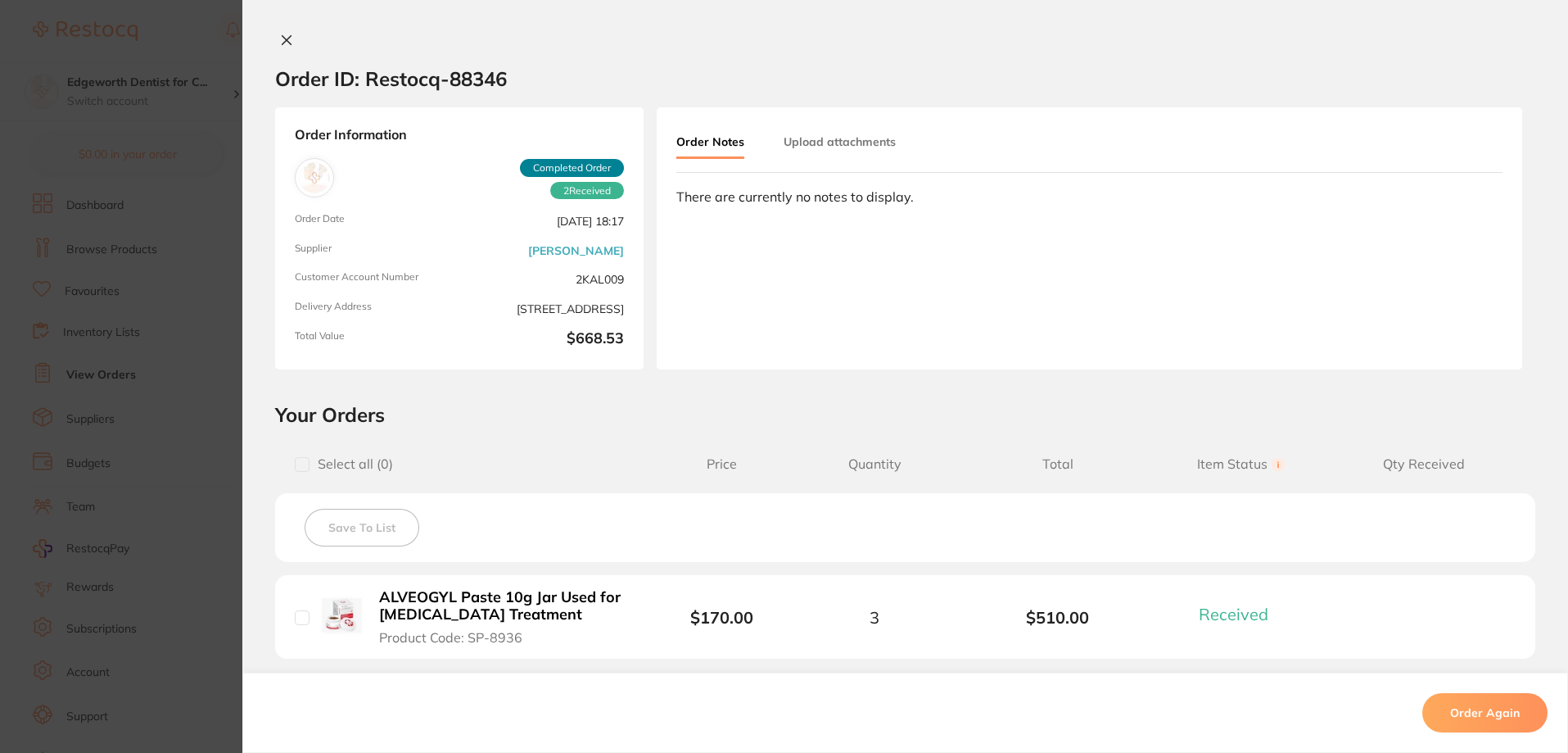
click at [283, 34] on icon at bounding box center [286, 39] width 13 height 13
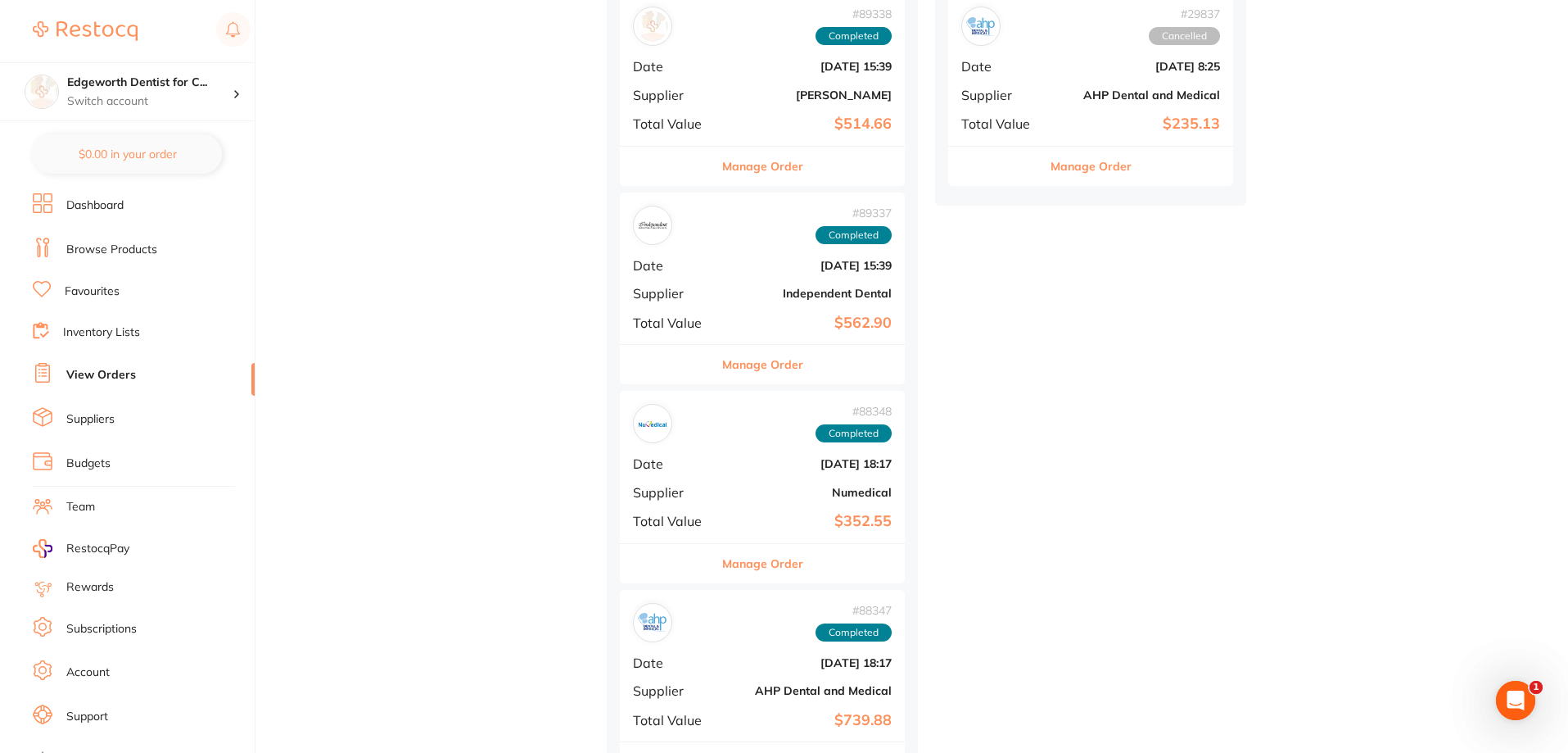
scroll to position [1148, 0]
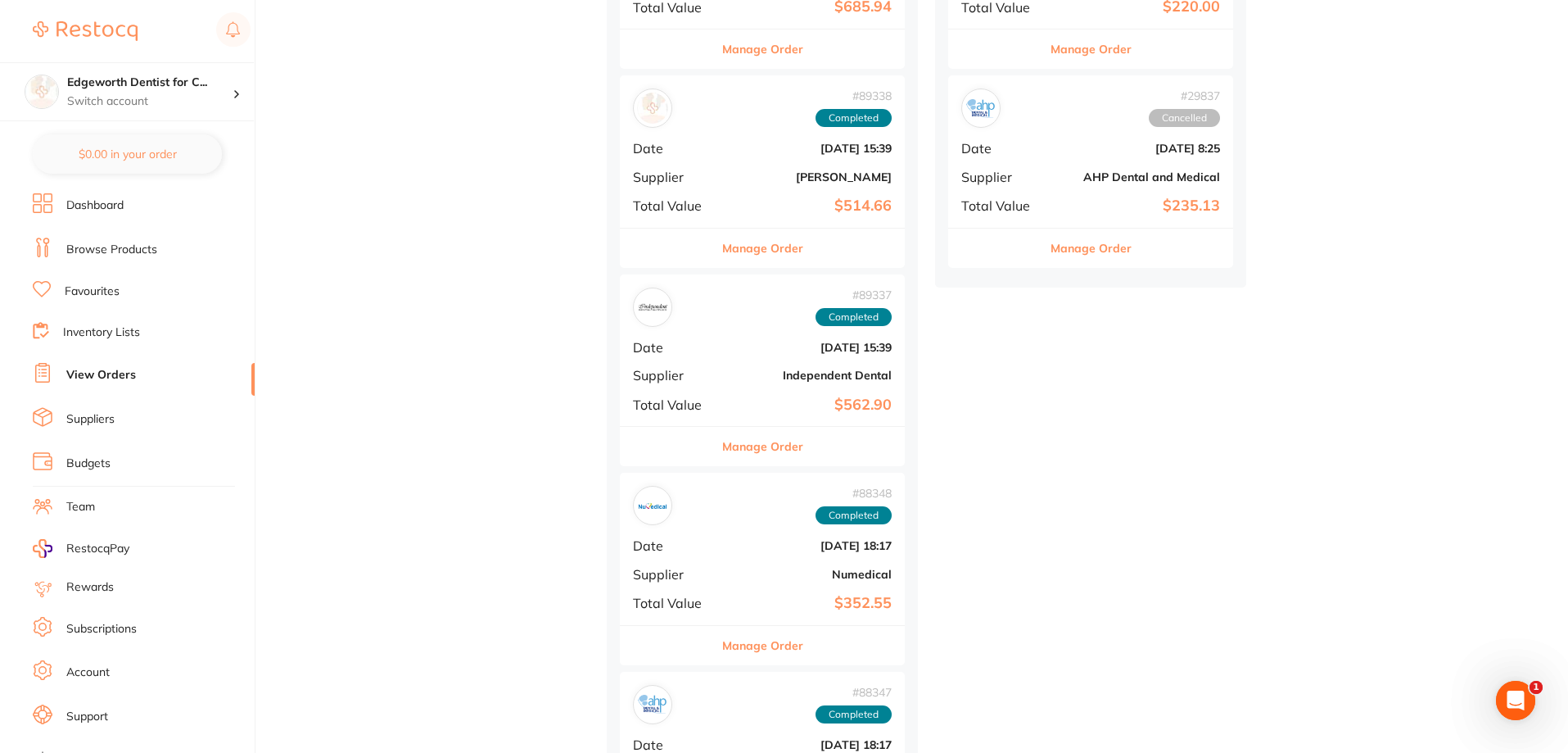
click at [762, 250] on button "Manage Order" at bounding box center [762, 248] width 81 height 39
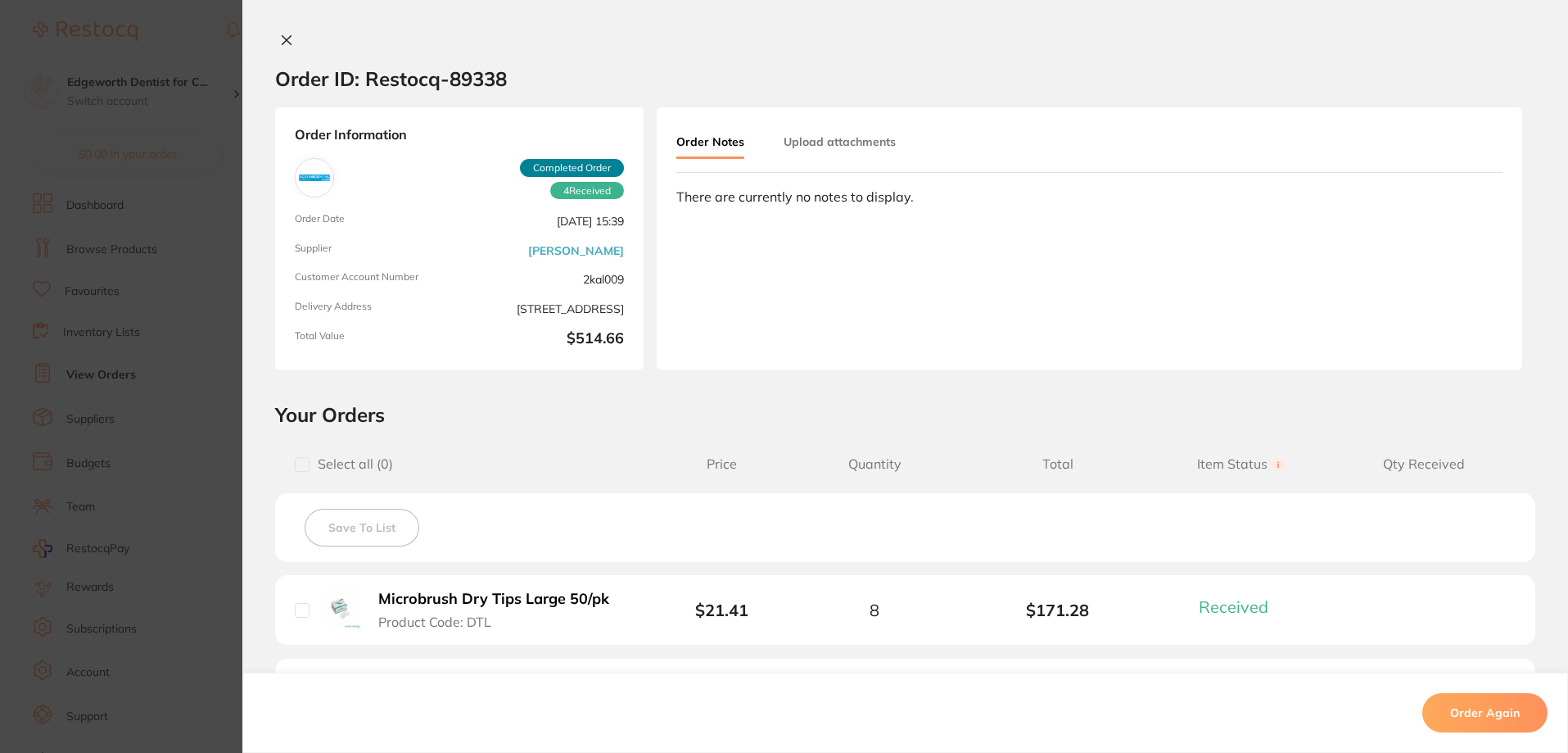
click at [282, 36] on icon at bounding box center [286, 40] width 9 height 9
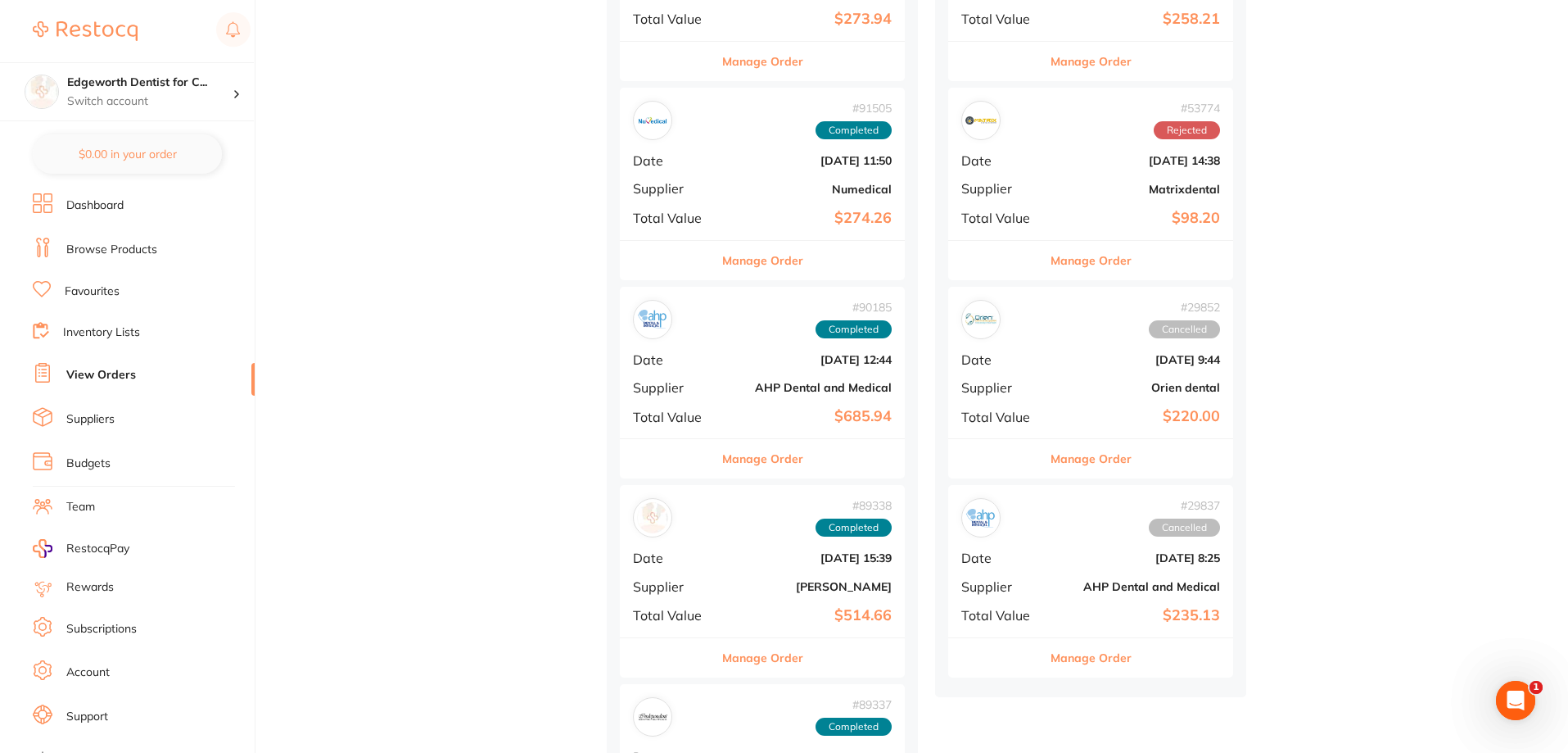
scroll to position [574, 0]
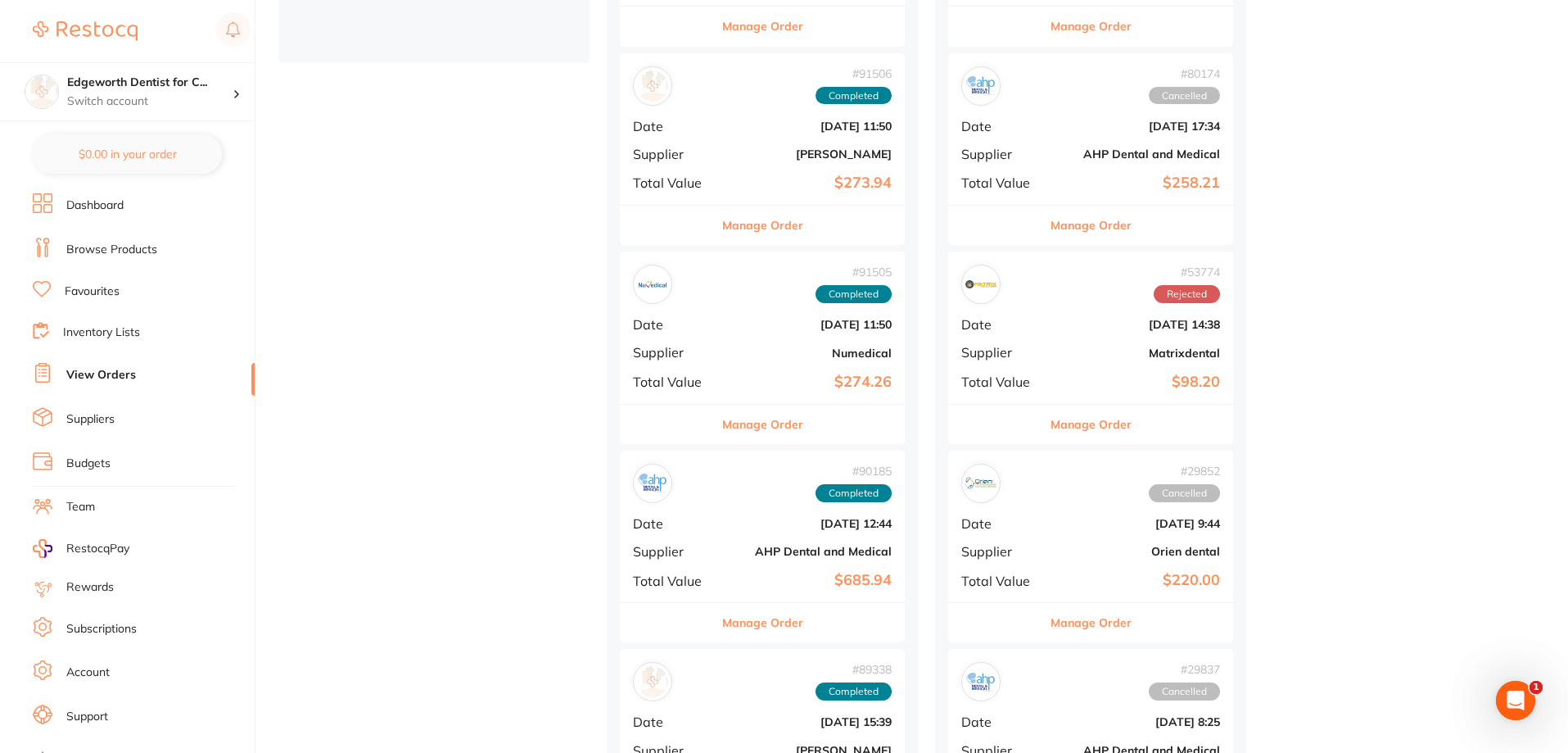
click at [805, 235] on div "Manage Order" at bounding box center [762, 224] width 285 height 40
click at [812, 223] on section at bounding box center [784, 376] width 1568 height 753
click at [780, 220] on button "Manage Order" at bounding box center [762, 225] width 81 height 39
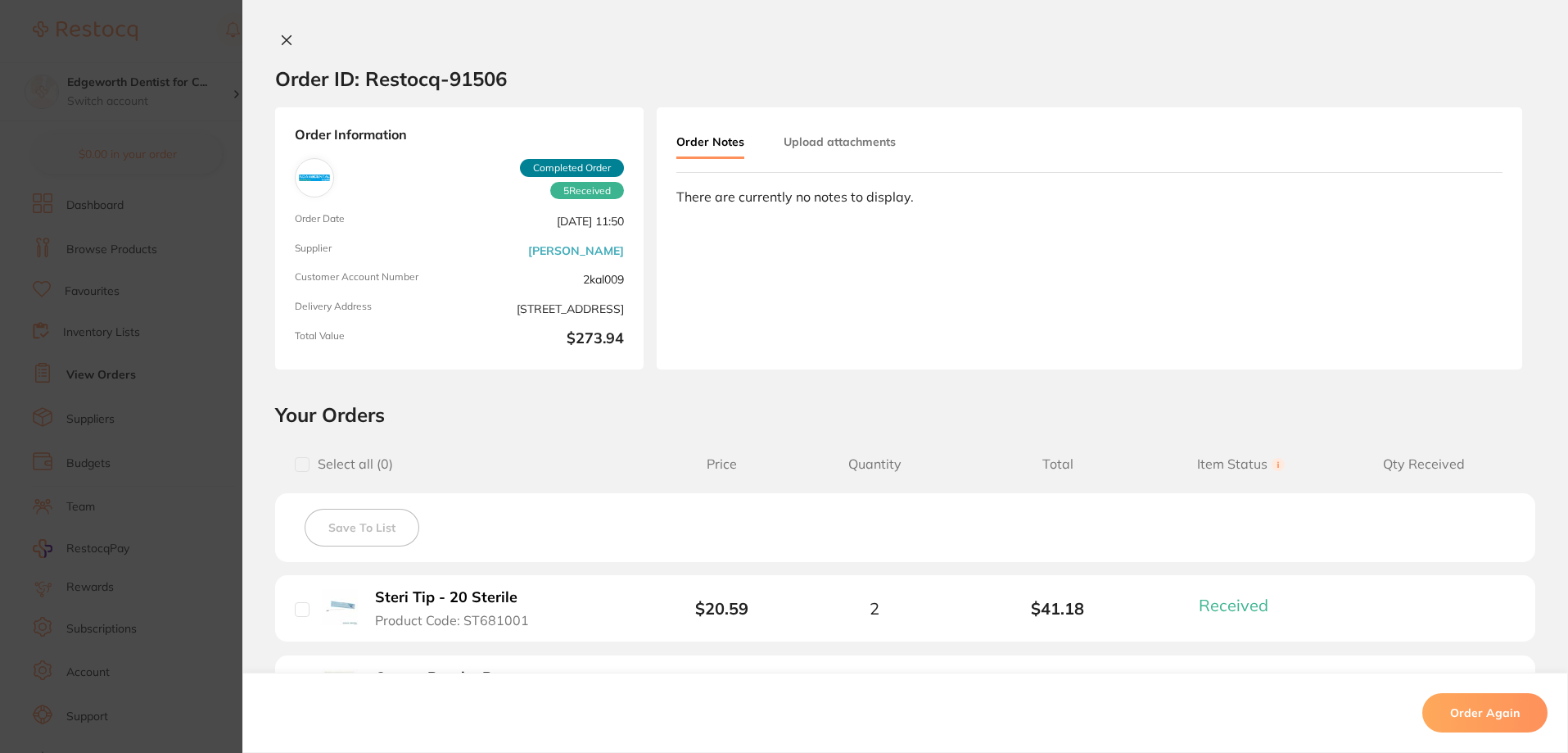
click at [283, 37] on icon at bounding box center [286, 39] width 13 height 13
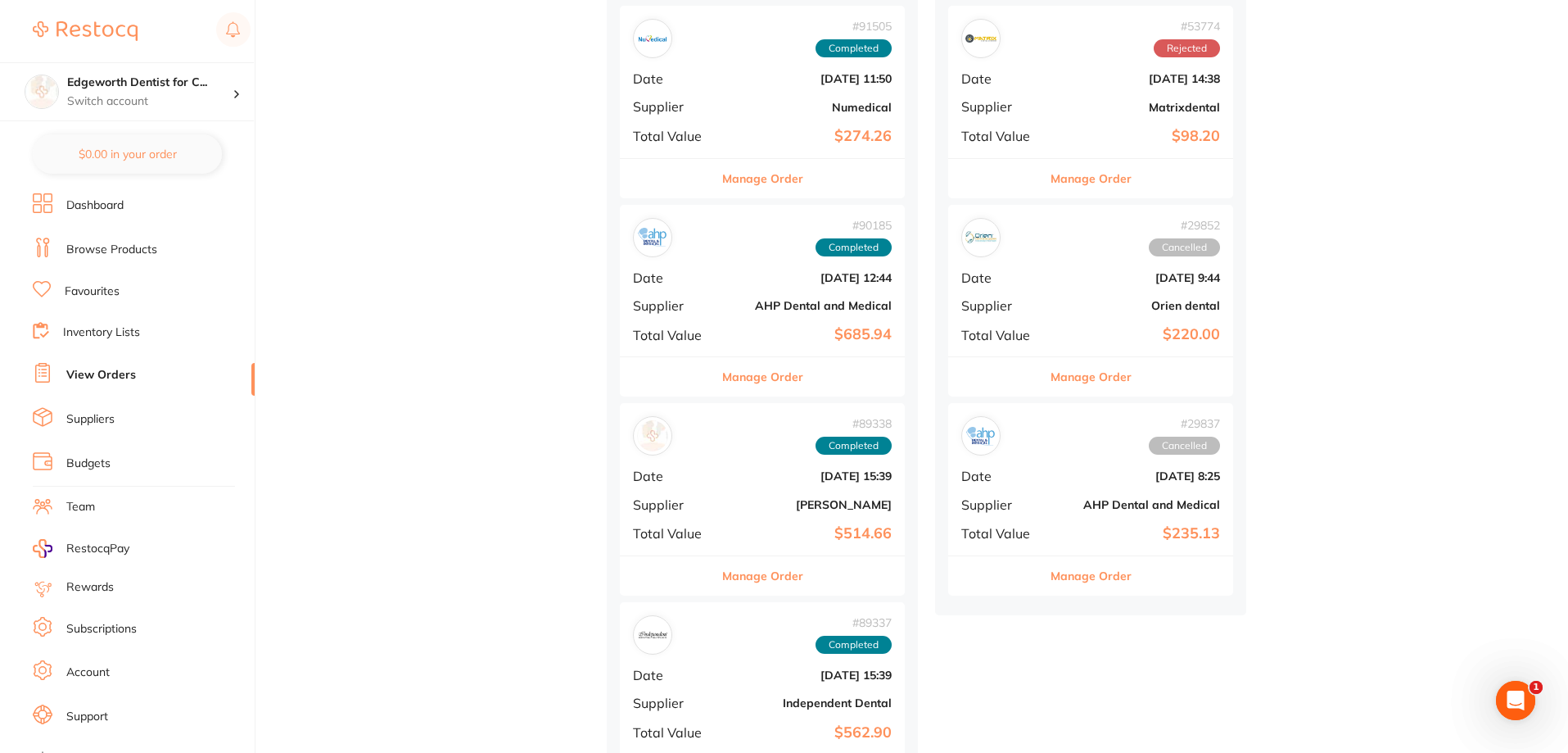
scroll to position [983, 0]
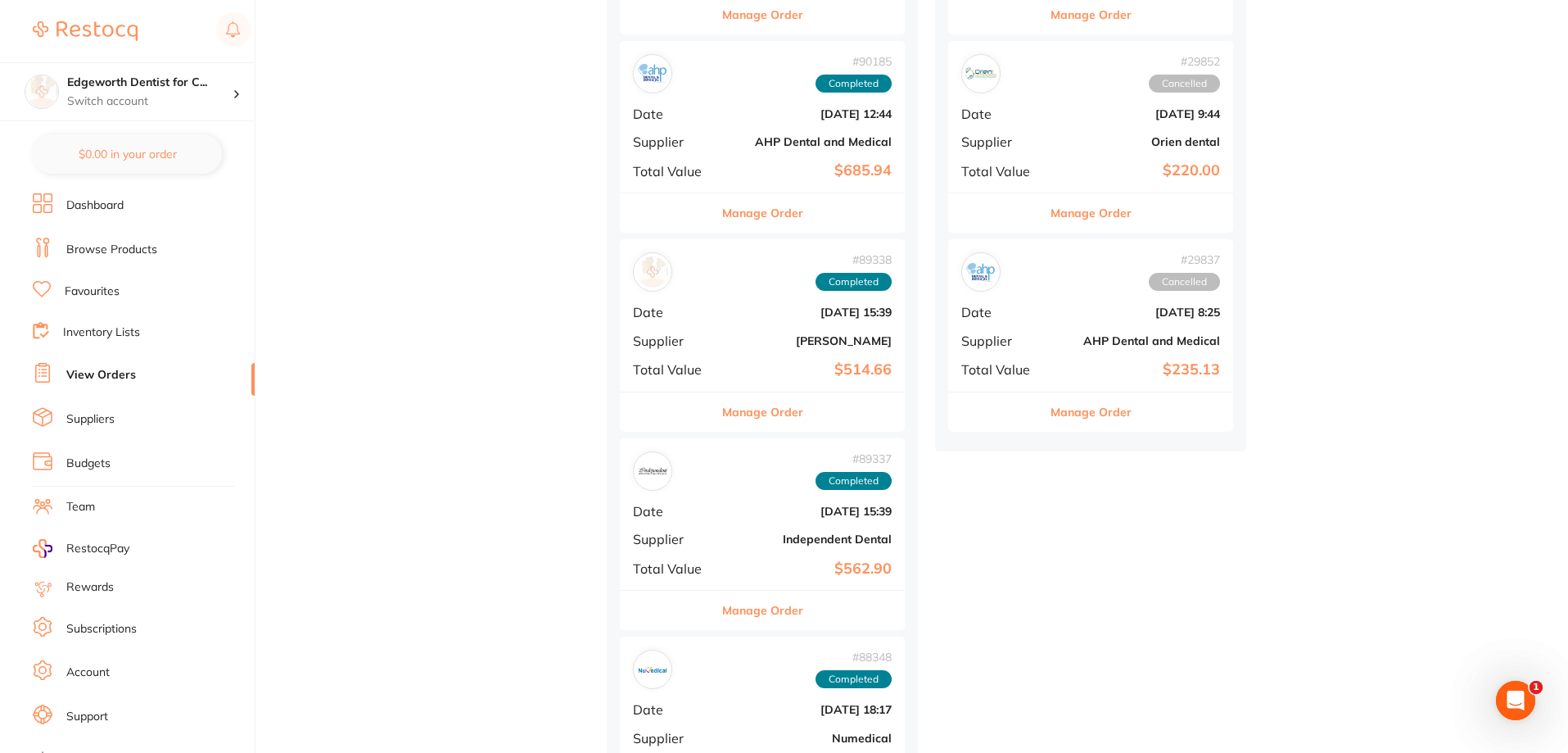
click at [810, 408] on div "Manage Order" at bounding box center [762, 411] width 285 height 40
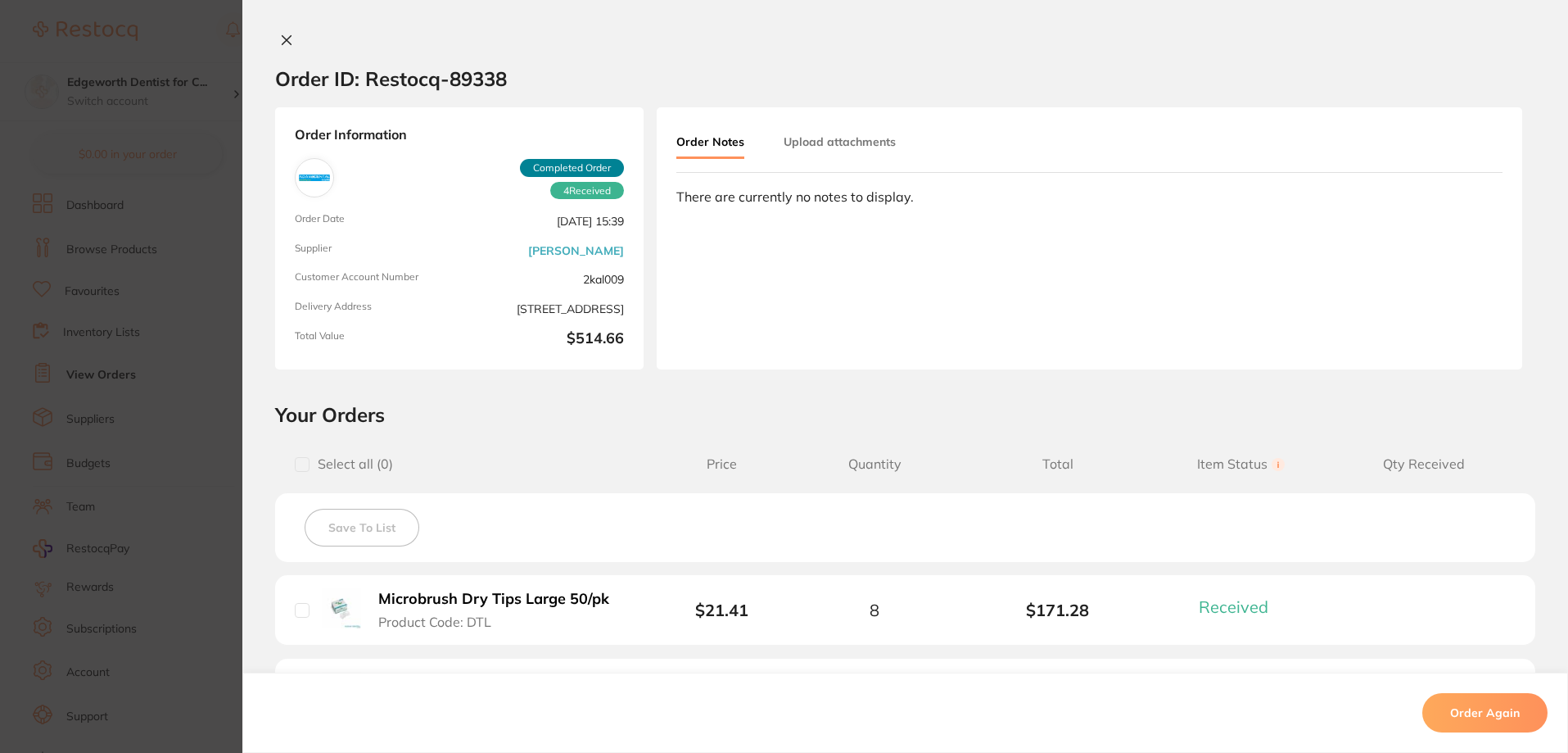
click at [283, 42] on icon at bounding box center [286, 39] width 13 height 13
